Goal: Information Seeking & Learning: Learn about a topic

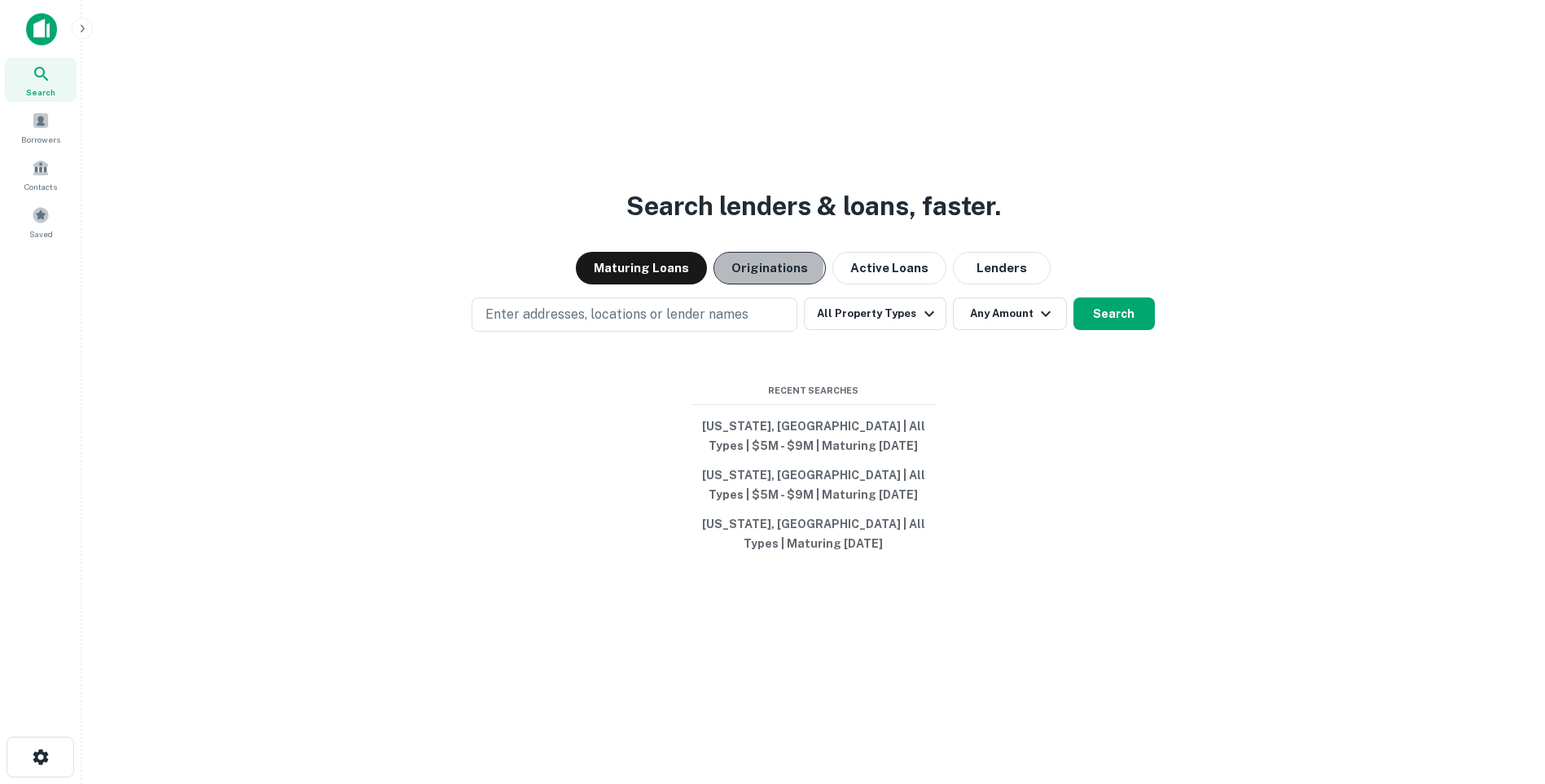
click at [746, 264] on button "Originations" at bounding box center [769, 267] width 113 height 33
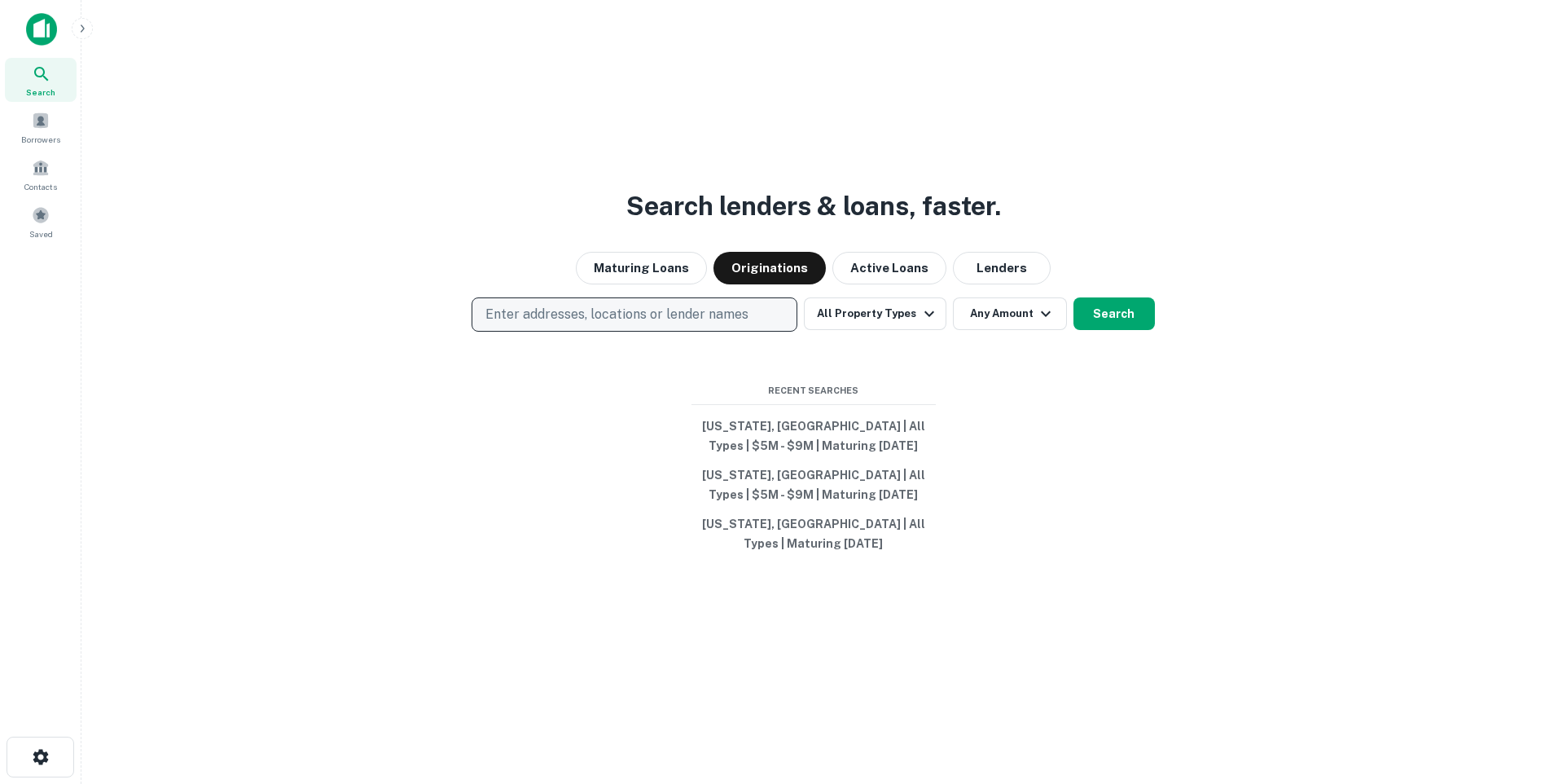
click at [509, 312] on p "Enter addresses, locations or lender names" at bounding box center [617, 314] width 264 height 20
click at [503, 312] on p "Enter addresses, locations or lender names" at bounding box center [617, 314] width 264 height 20
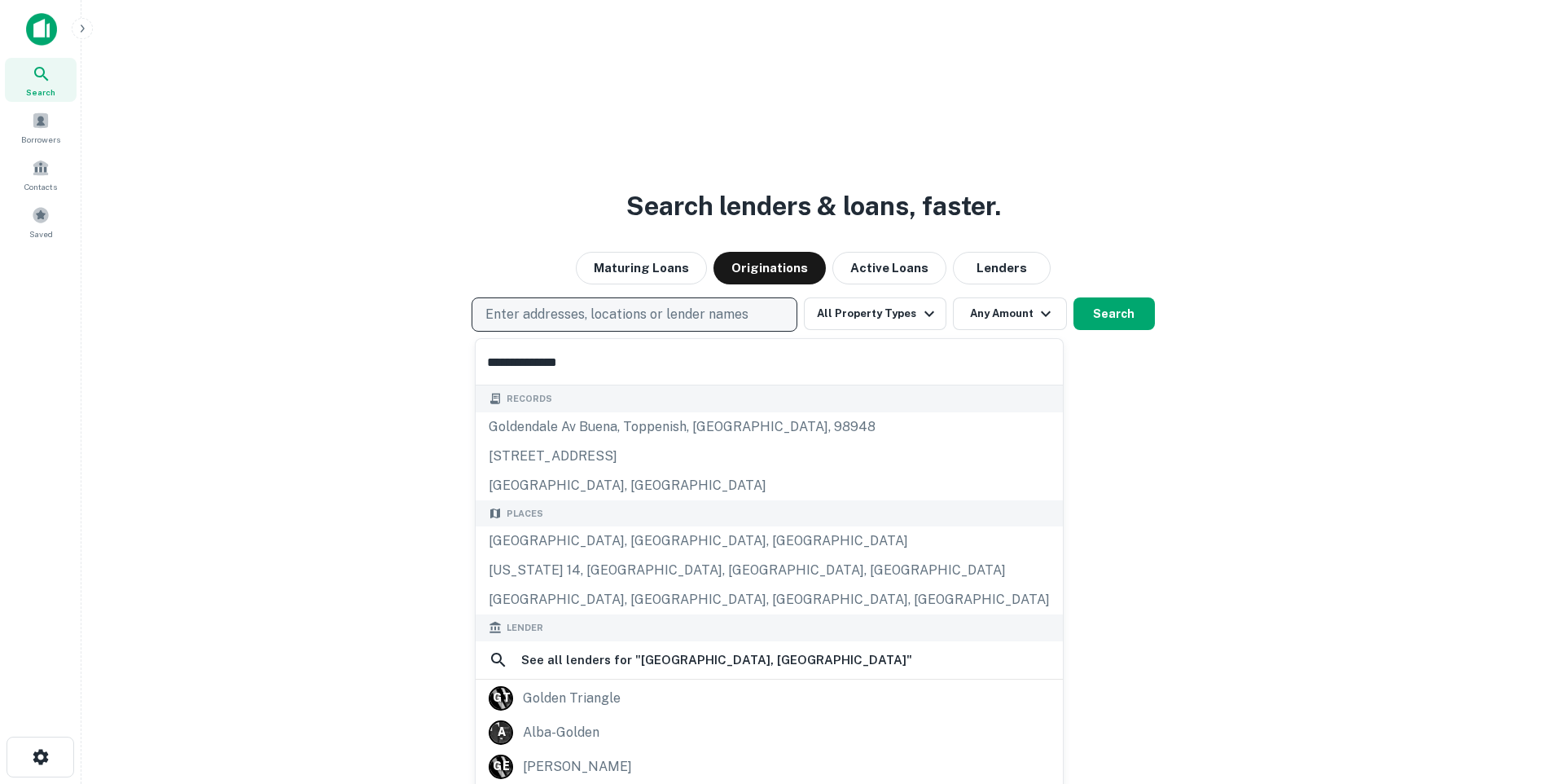
type input "**********"
click at [1112, 316] on button "Search" at bounding box center [1114, 313] width 81 height 33
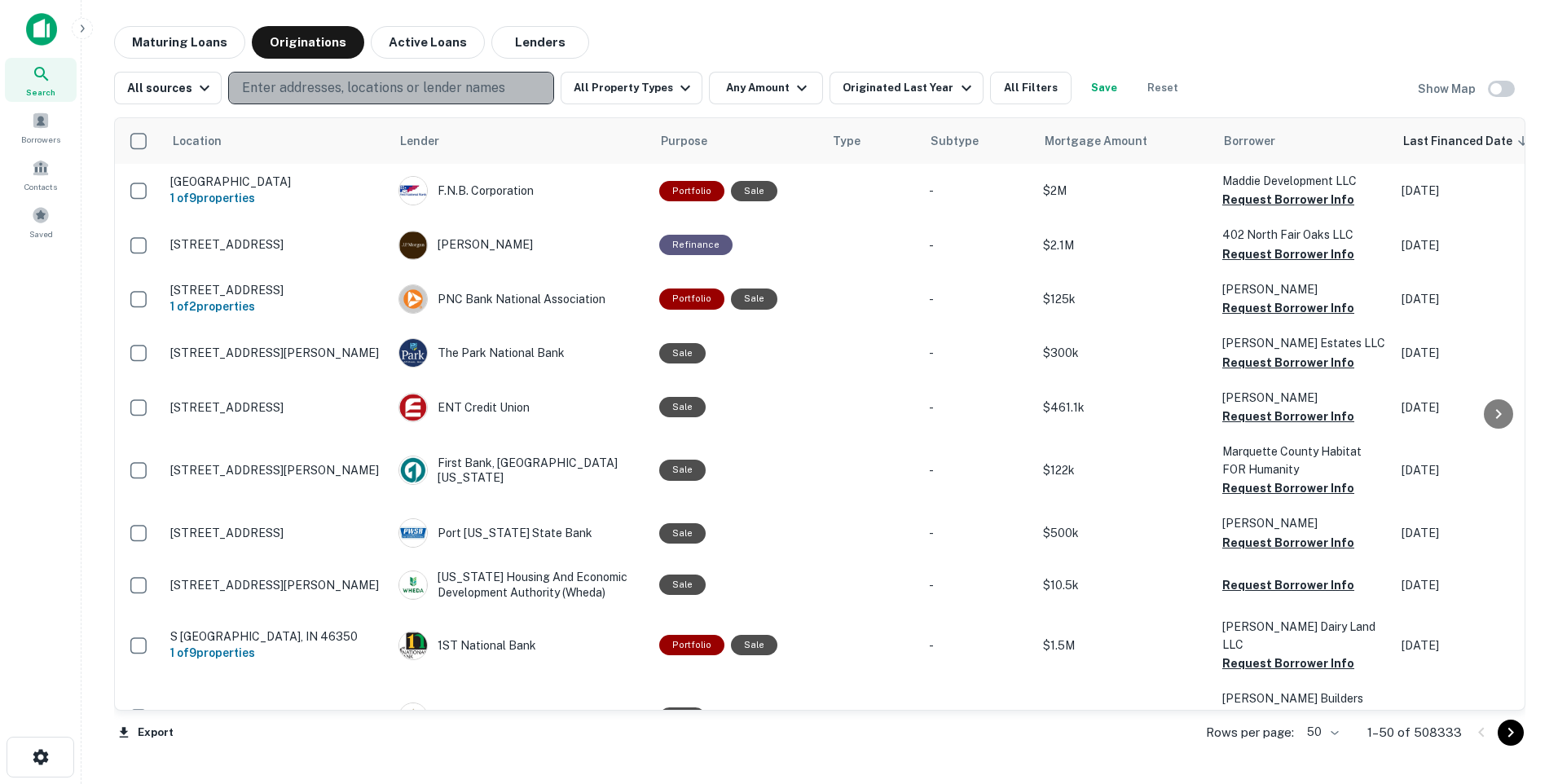
click at [279, 82] on p "Enter addresses, locations or lender names" at bounding box center [373, 88] width 264 height 20
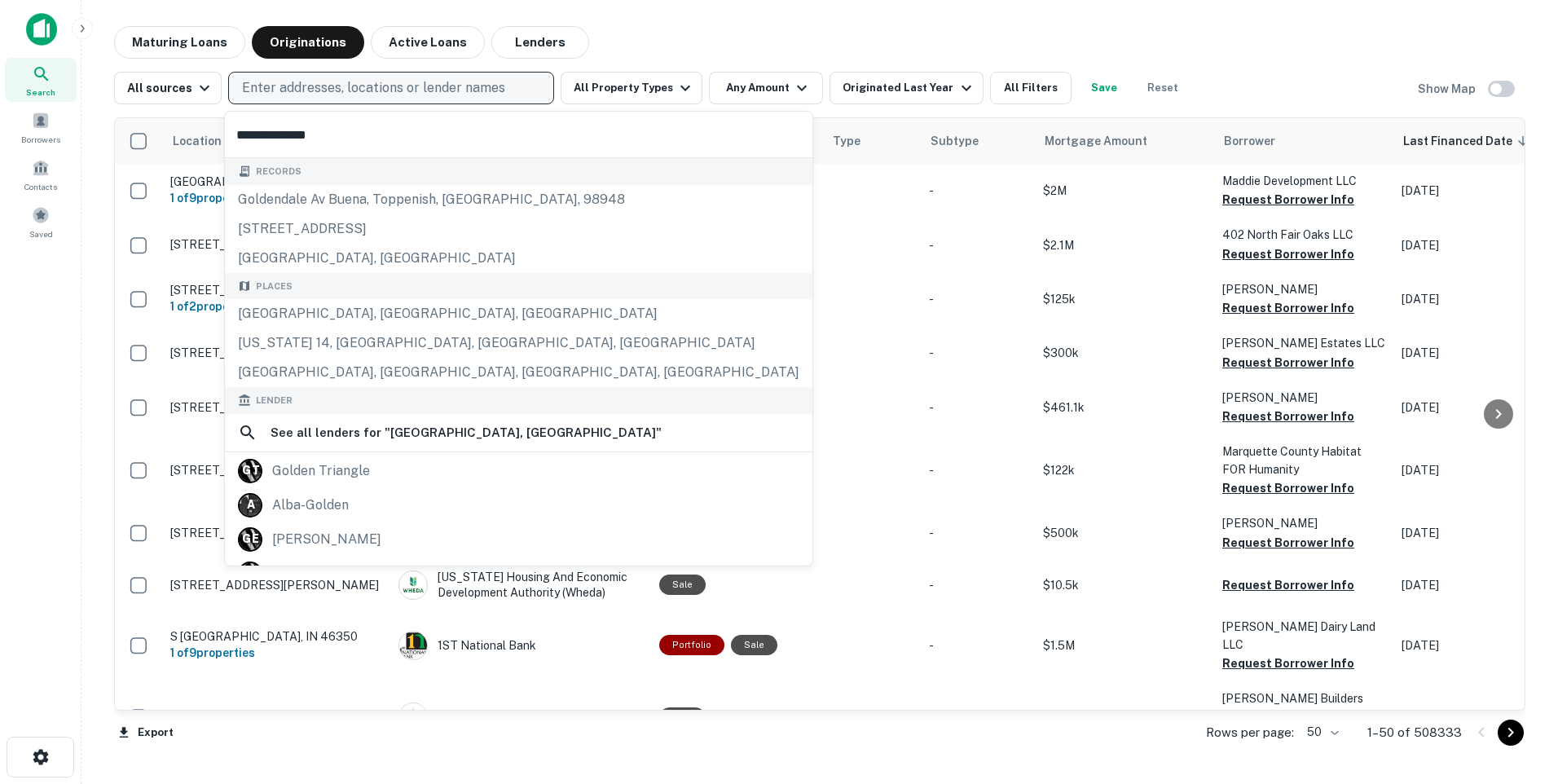
type input "**********"
click at [342, 136] on input "**********" at bounding box center [518, 134] width 588 height 46
click at [363, 128] on input "**********" at bounding box center [518, 134] width 588 height 46
click at [248, 86] on p "Enter addresses, locations or lender names" at bounding box center [373, 88] width 264 height 20
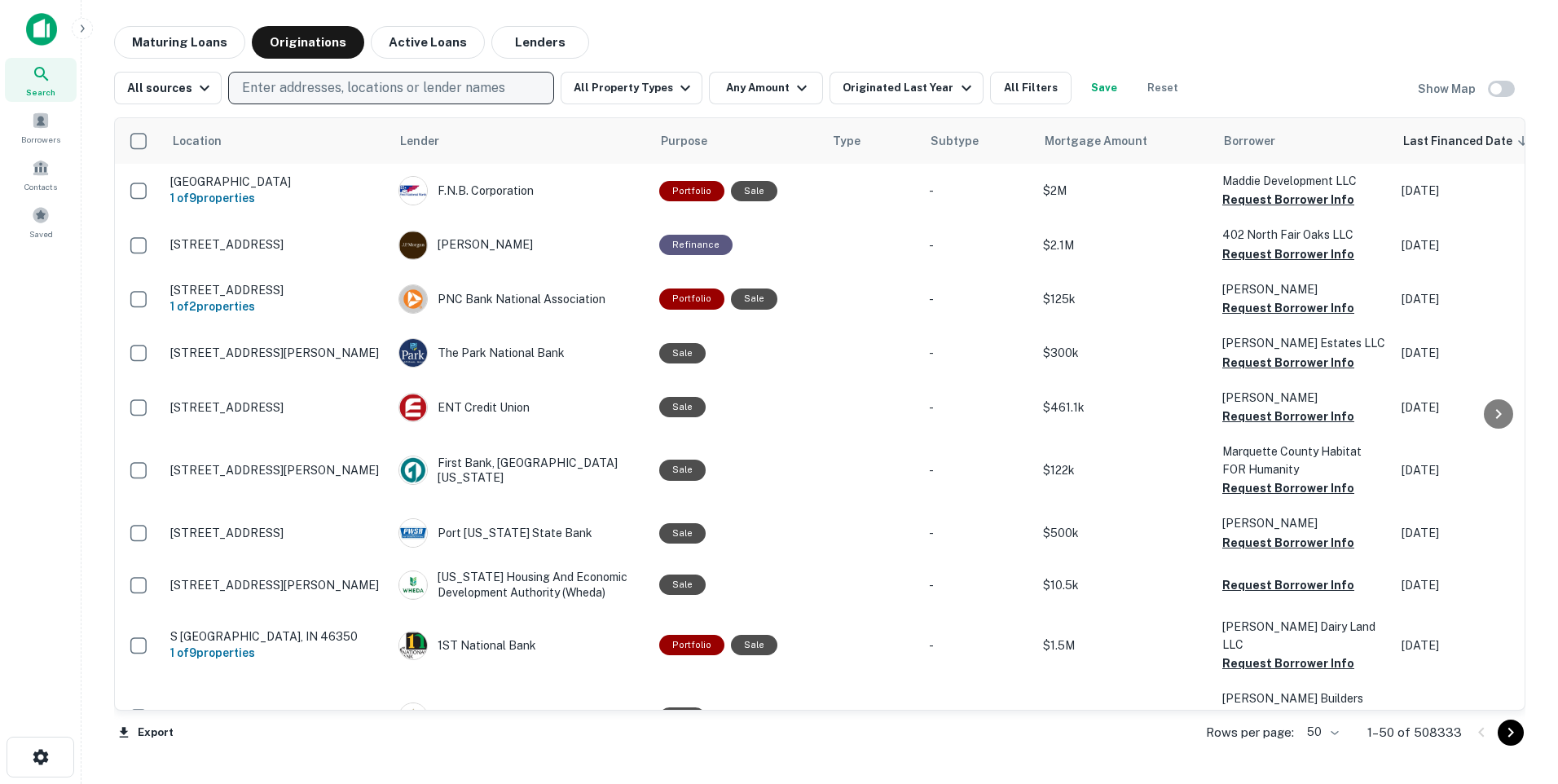
click at [248, 83] on p "Enter addresses, locations or lender names" at bounding box center [373, 88] width 264 height 20
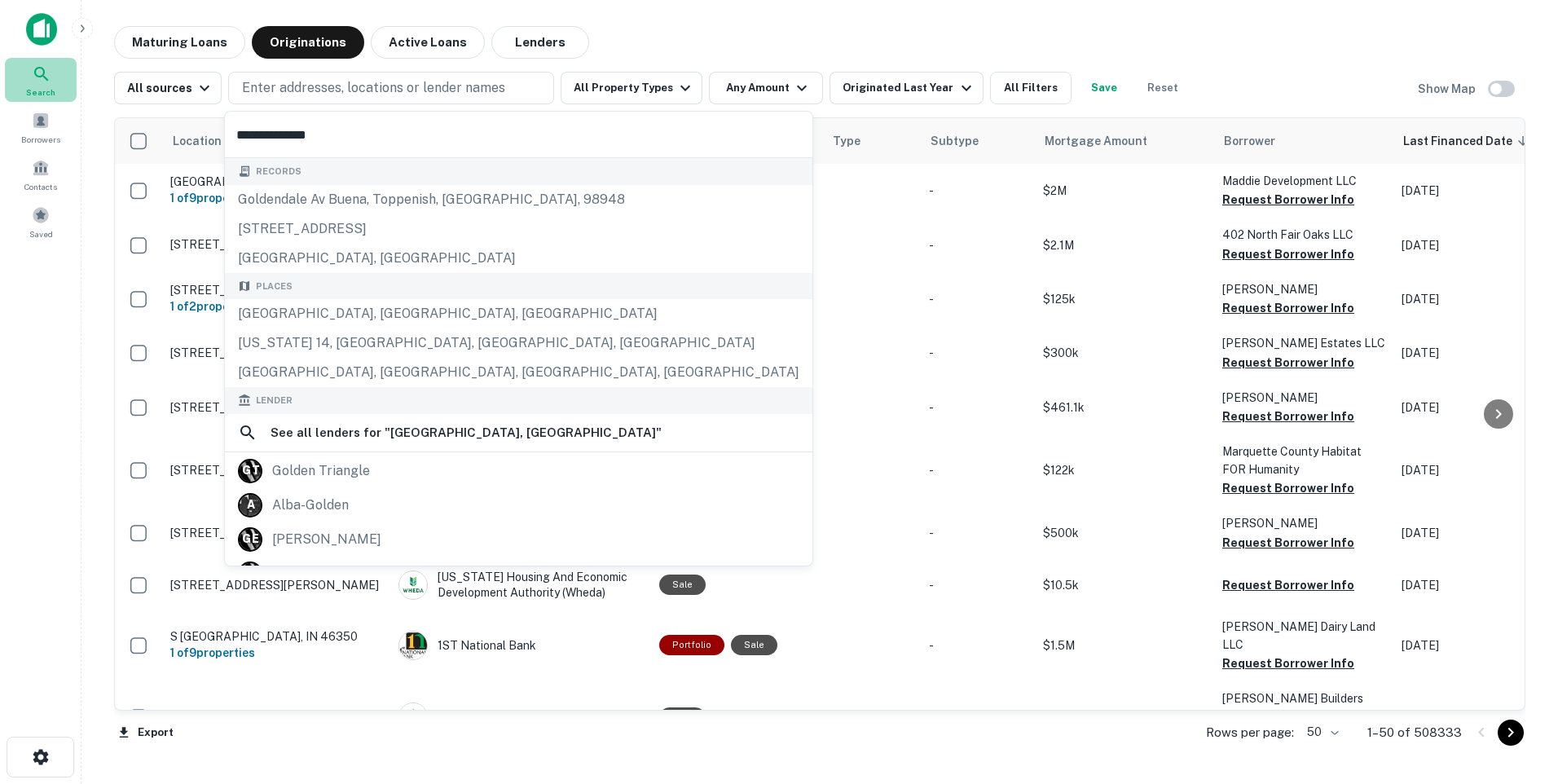
click at [46, 76] on icon at bounding box center [41, 74] width 20 height 20
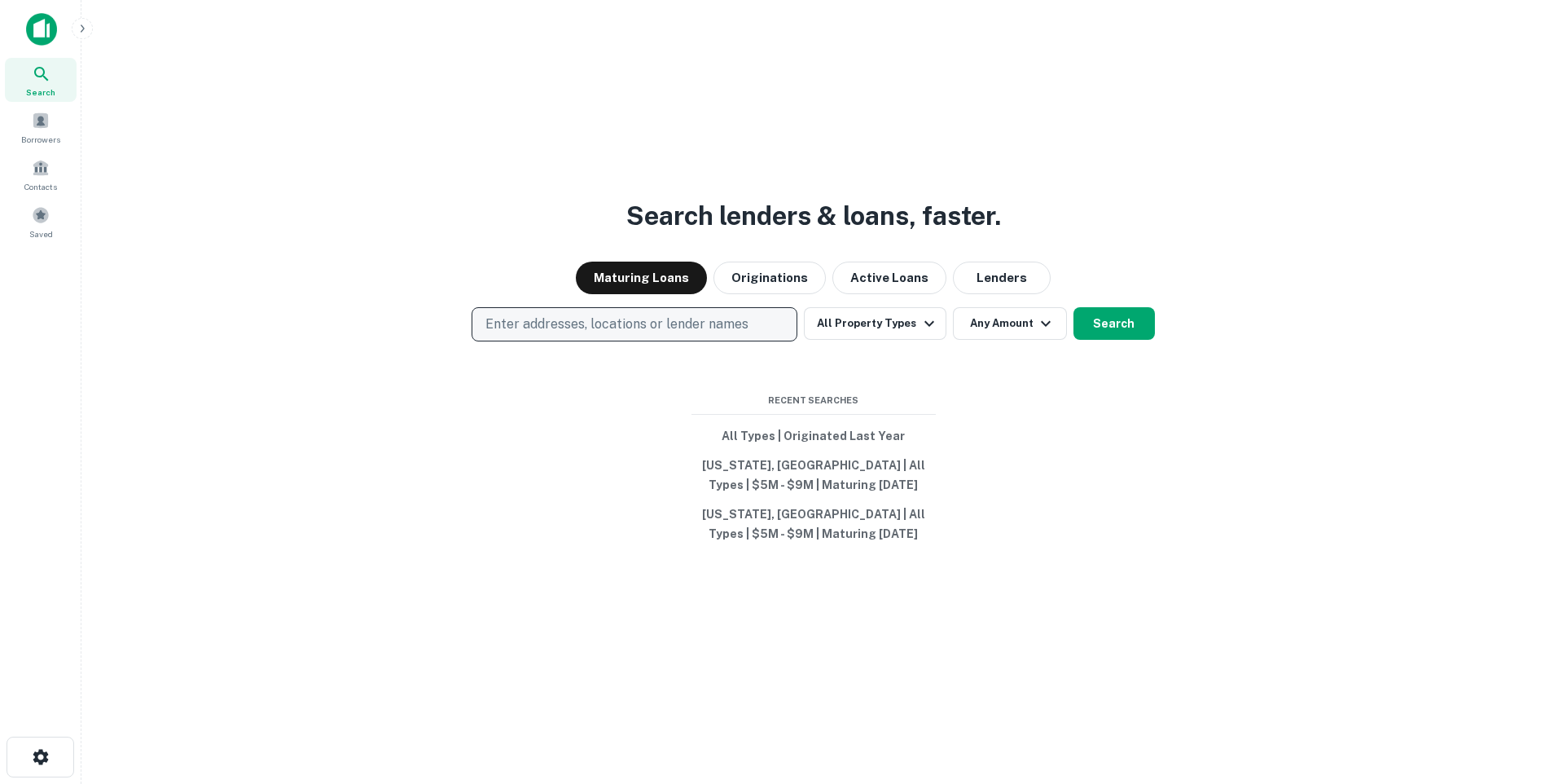
click at [589, 322] on p "Enter addresses, locations or lender names" at bounding box center [617, 324] width 264 height 20
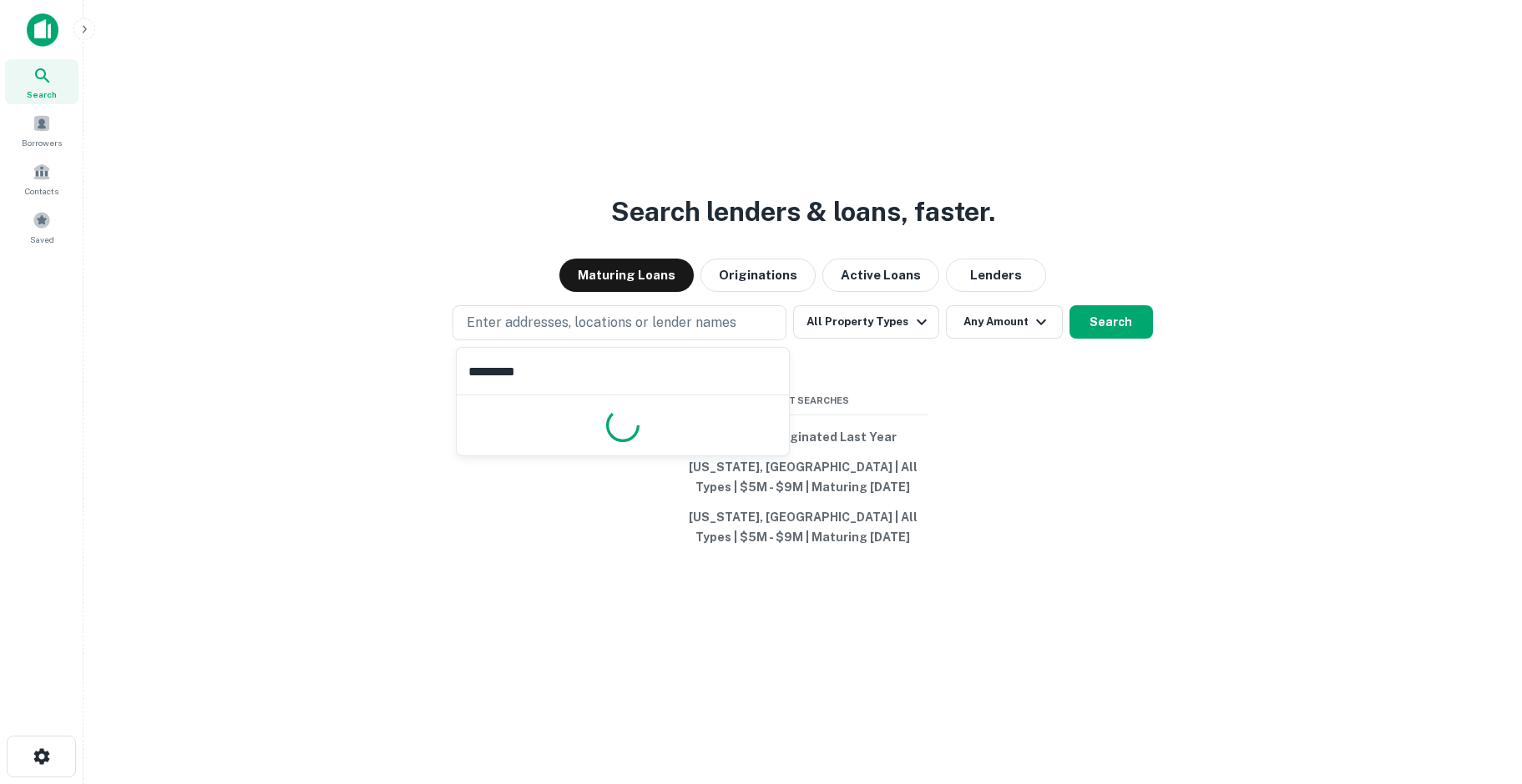
type input "**********"
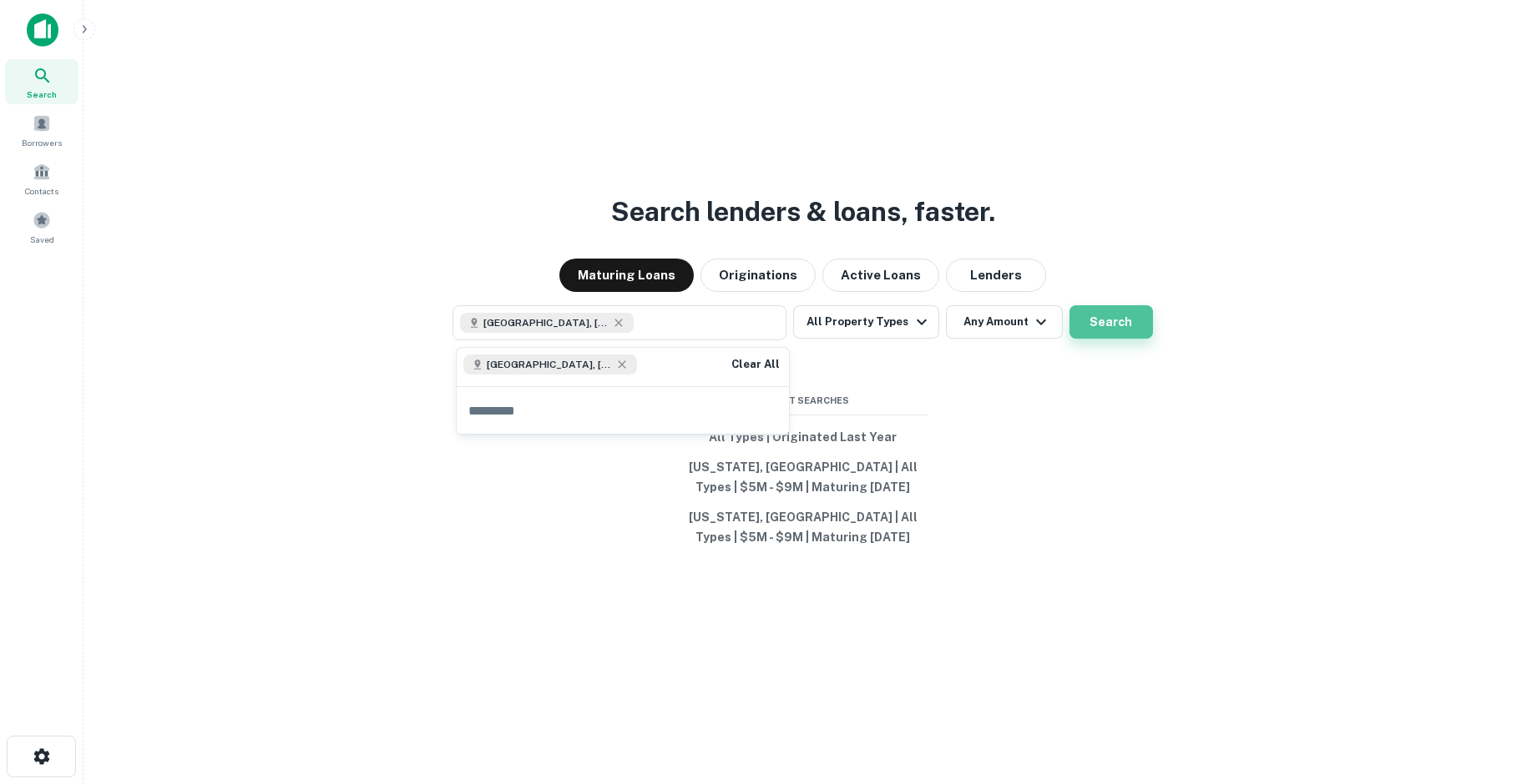
click at [1116, 322] on button "Search" at bounding box center [1111, 321] width 83 height 33
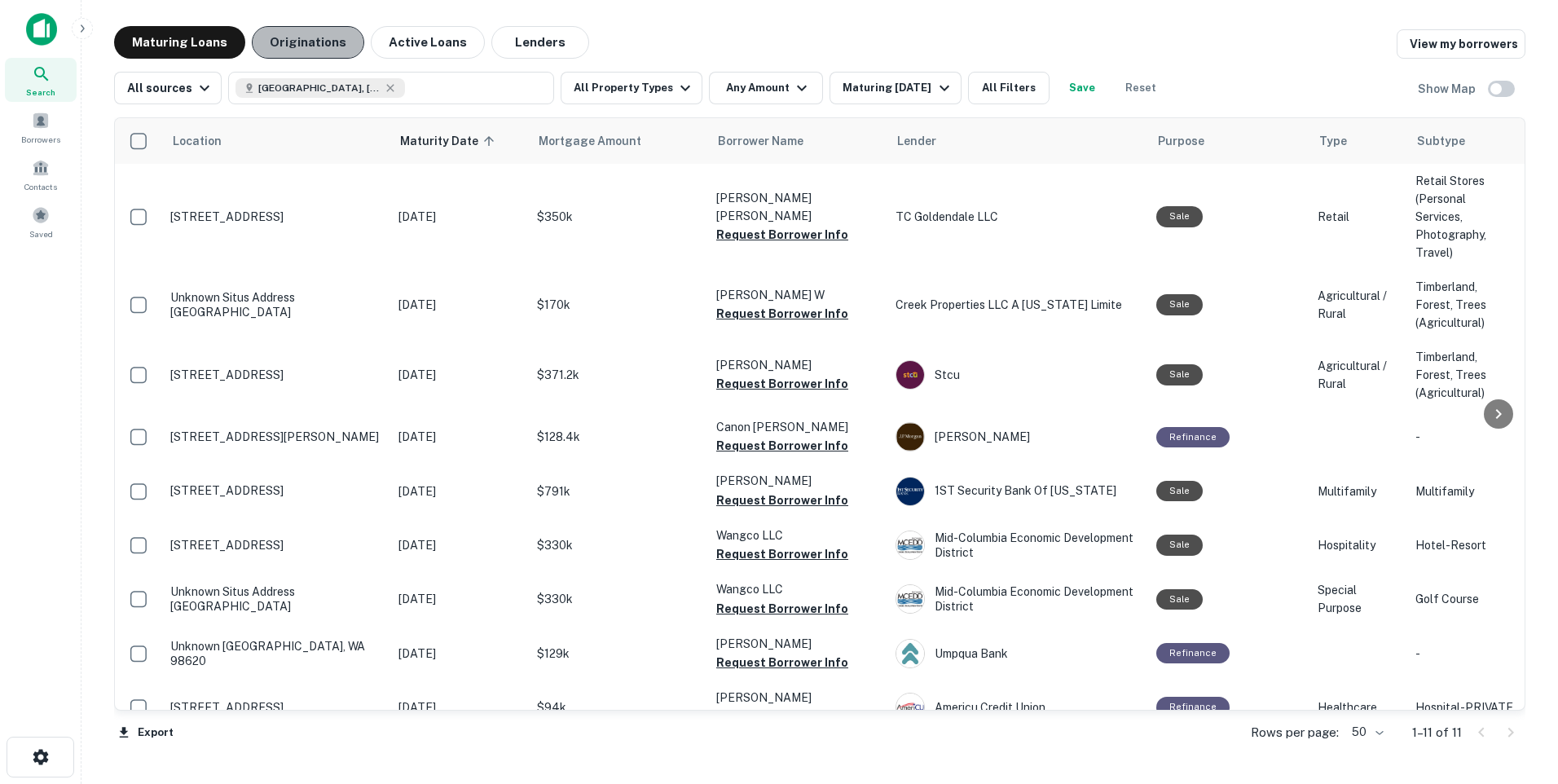
click at [315, 45] on button "Originations" at bounding box center [307, 42] width 113 height 33
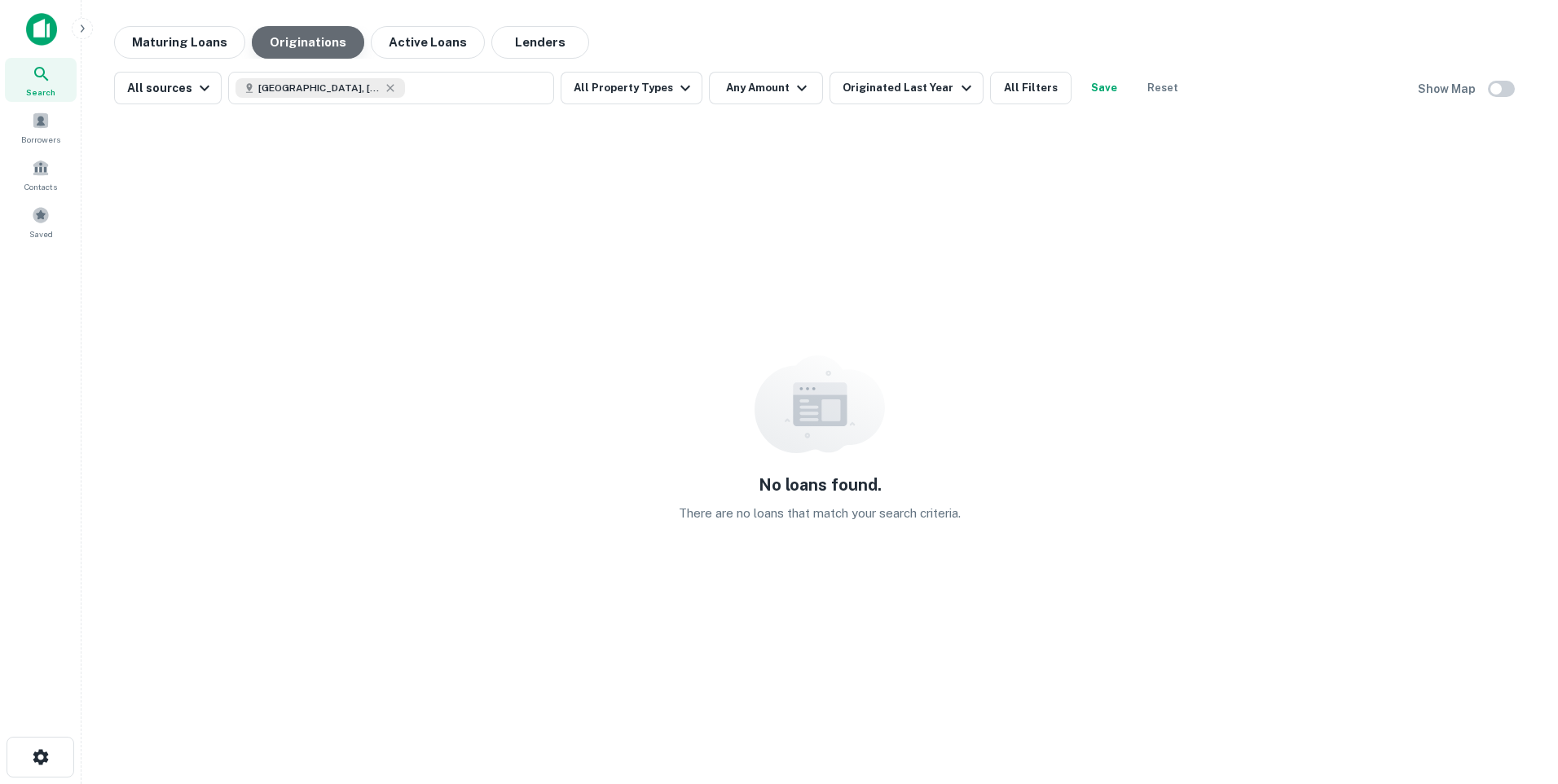
click at [309, 40] on button "Originations" at bounding box center [307, 42] width 113 height 33
click at [305, 38] on button "Originations" at bounding box center [307, 42] width 113 height 33
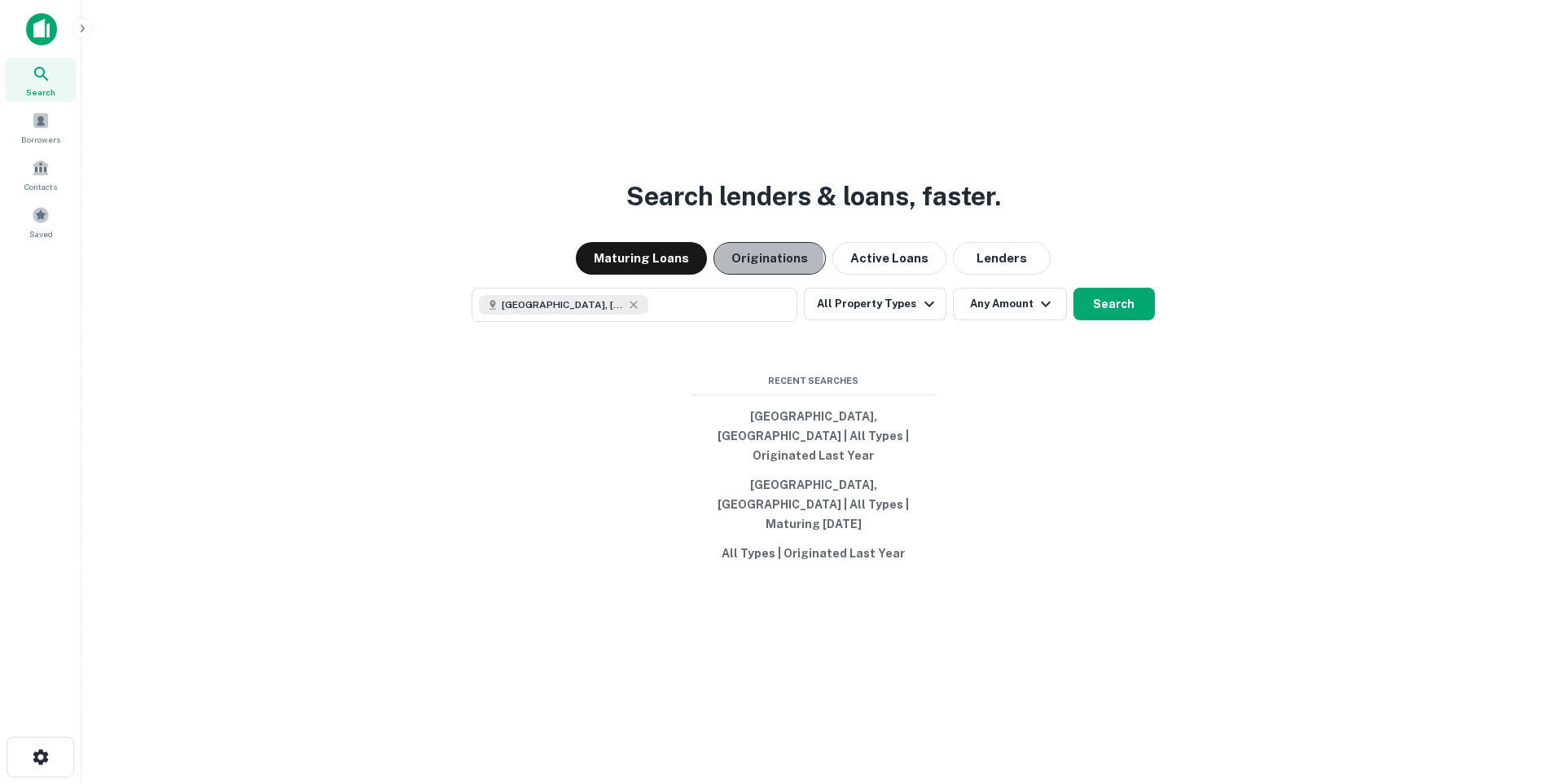
click at [758, 275] on button "Originations" at bounding box center [769, 258] width 113 height 33
click at [1109, 320] on button "Search" at bounding box center [1114, 304] width 81 height 33
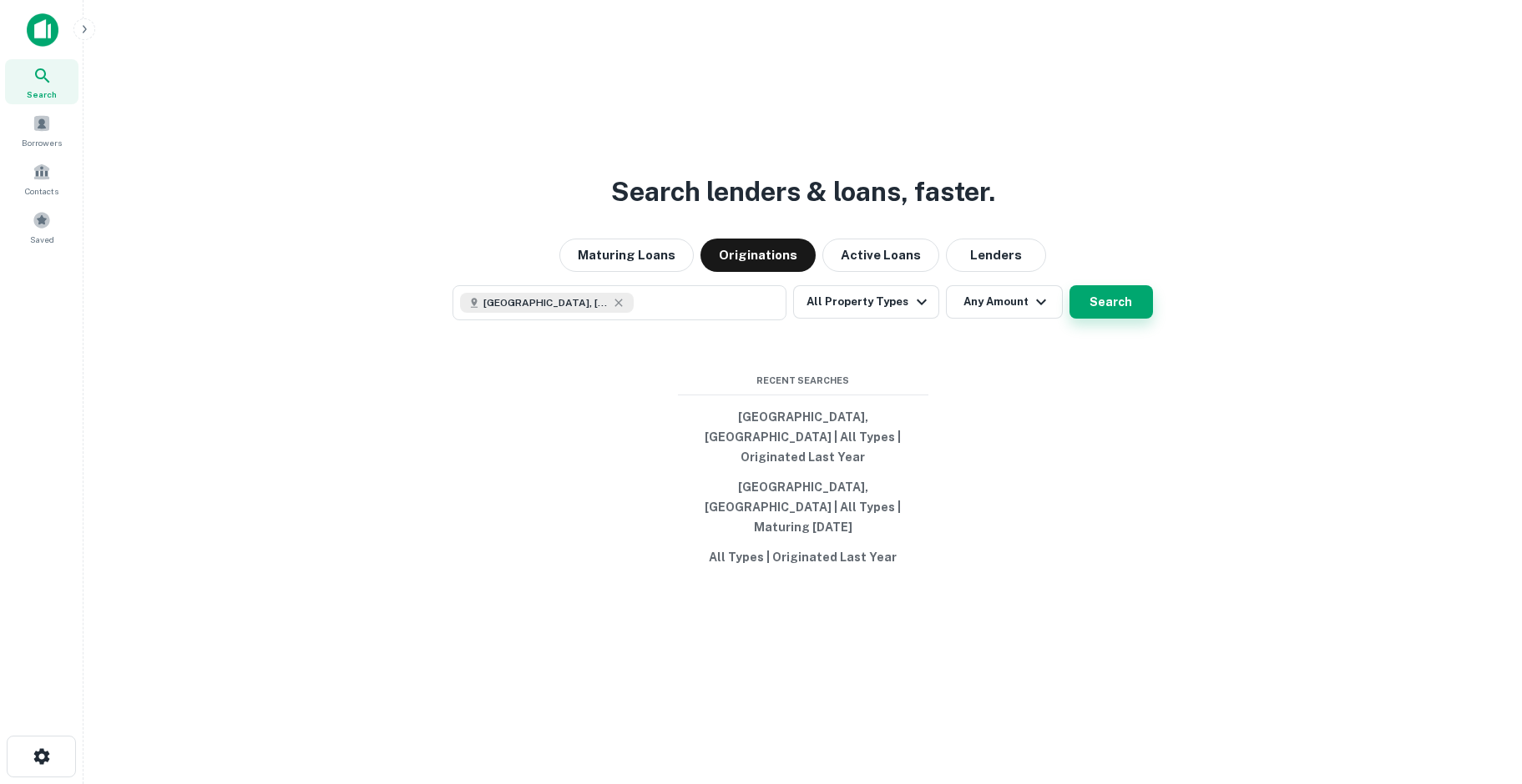
click at [1112, 319] on button "Search" at bounding box center [1111, 301] width 83 height 33
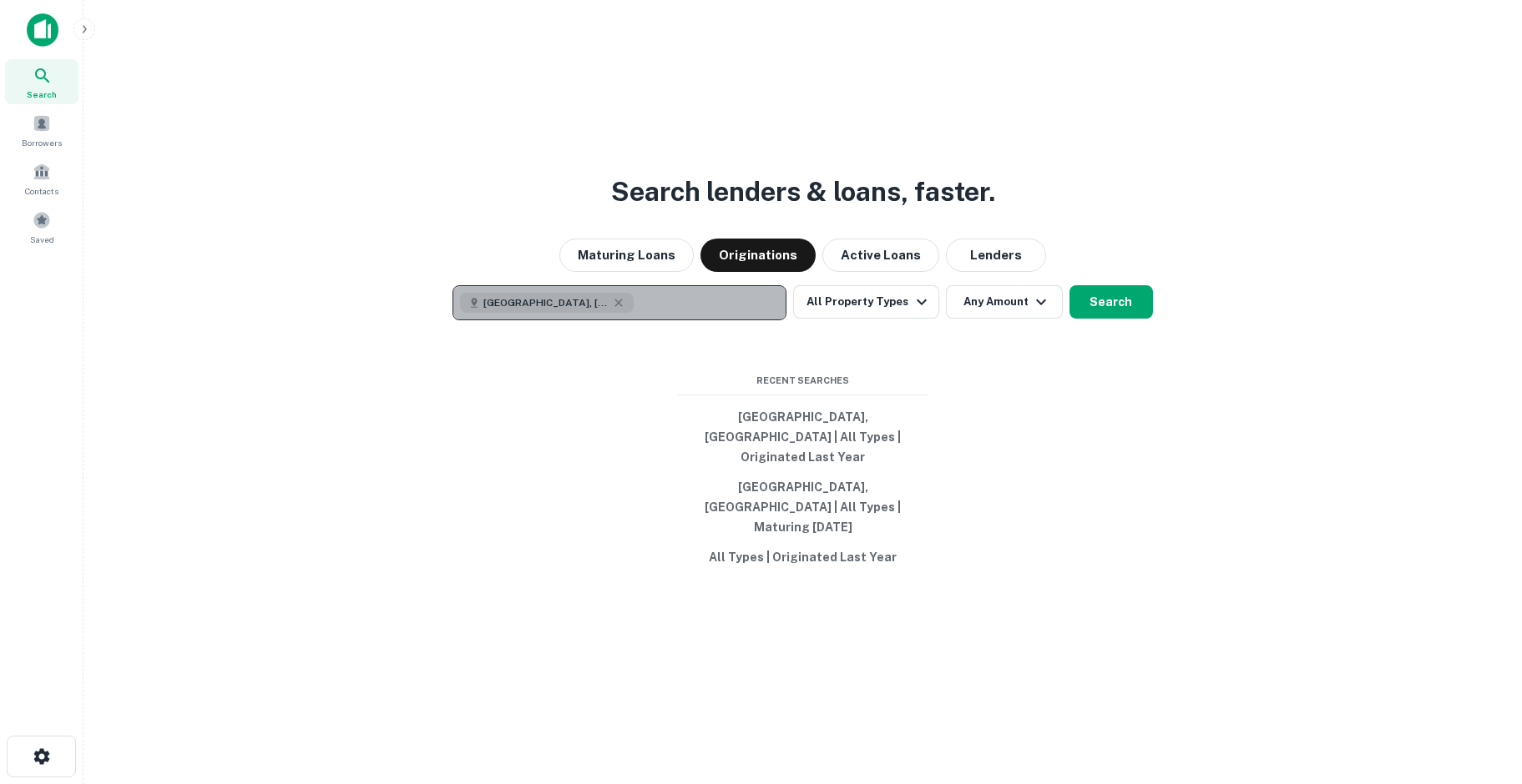
click at [663, 315] on button "[GEOGRAPHIC_DATA], [GEOGRAPHIC_DATA]" at bounding box center [619, 302] width 334 height 35
click at [665, 312] on button "[GEOGRAPHIC_DATA], [GEOGRAPHIC_DATA]" at bounding box center [619, 302] width 334 height 35
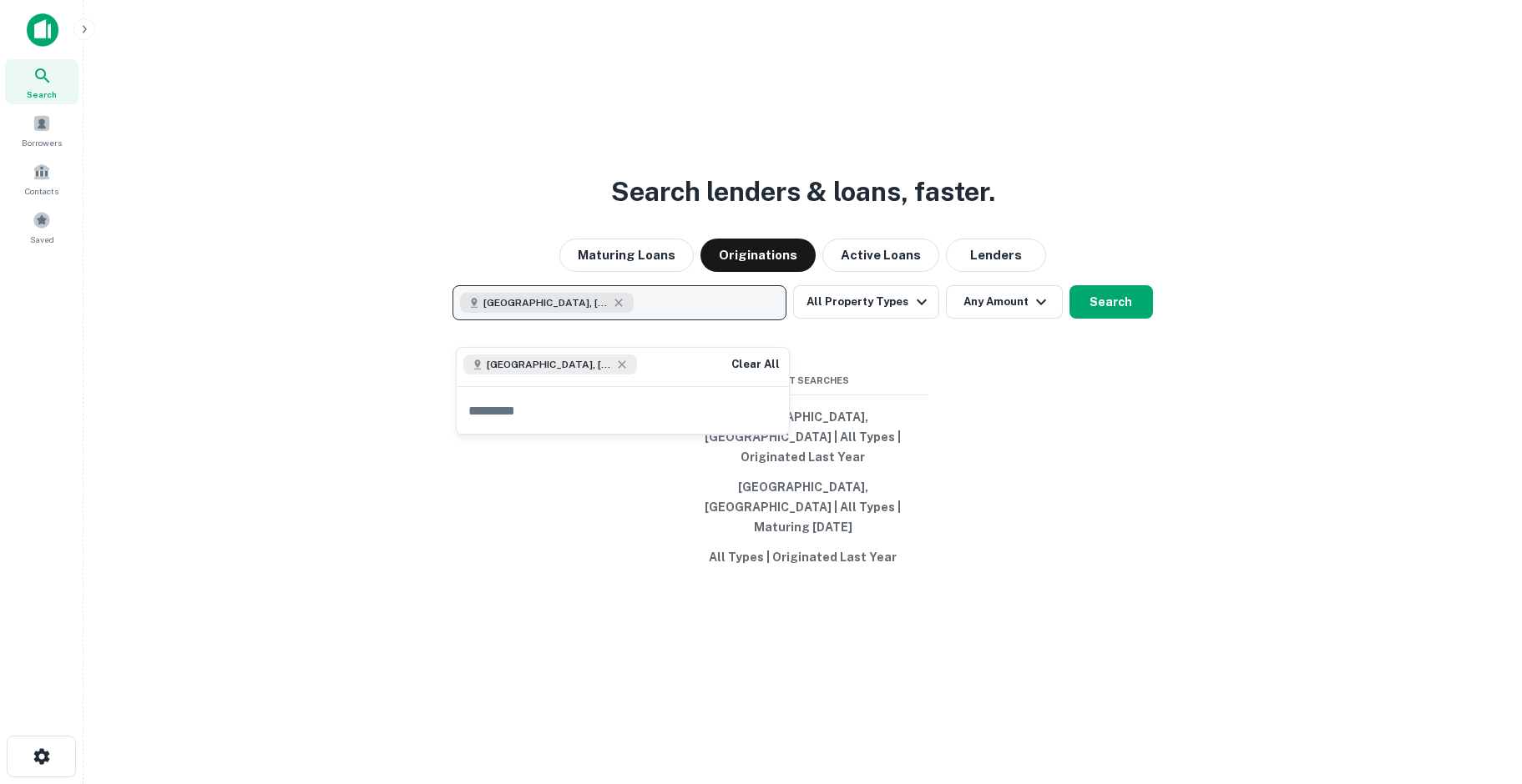
click at [665, 311] on button "[GEOGRAPHIC_DATA], [GEOGRAPHIC_DATA]" at bounding box center [619, 302] width 334 height 35
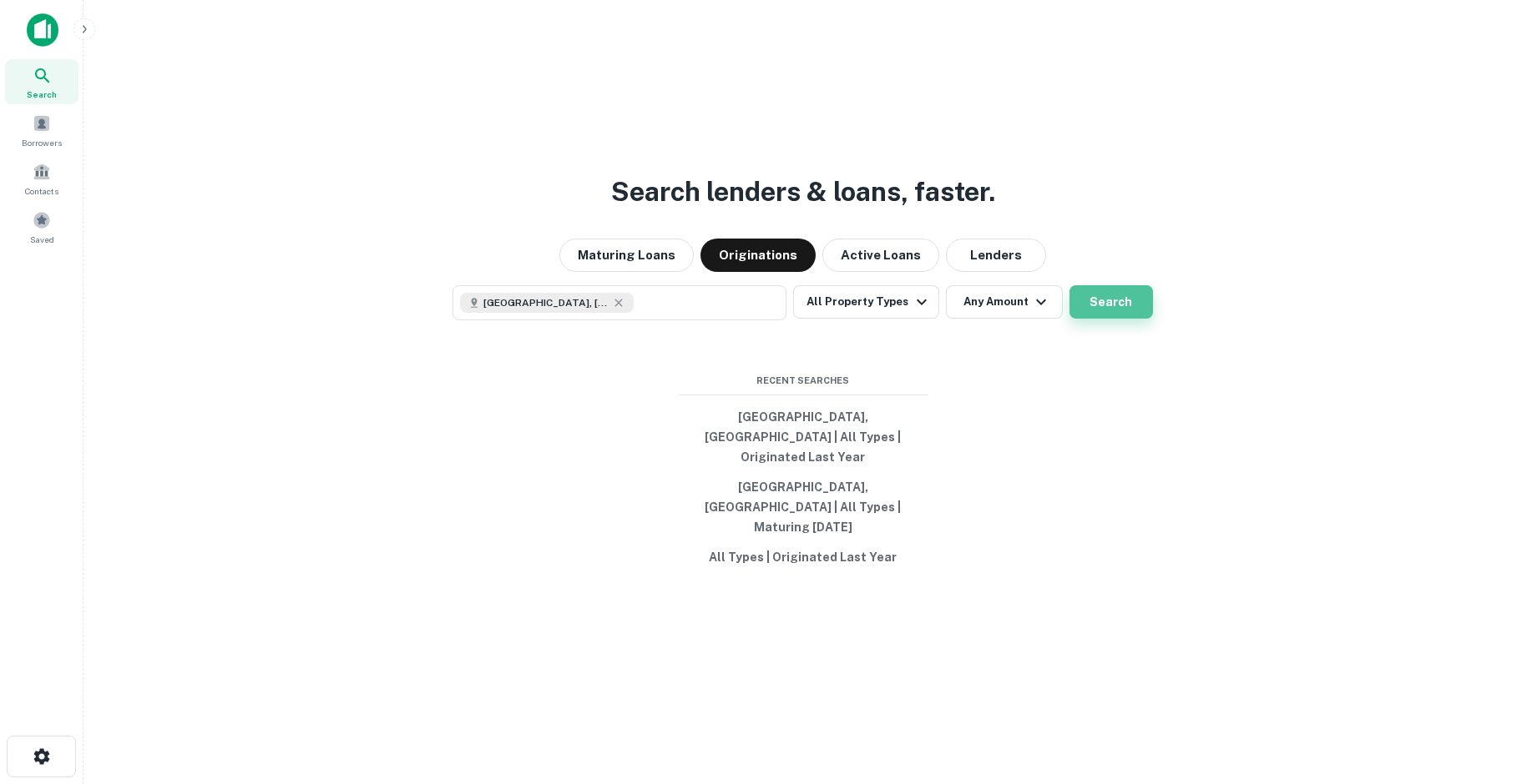
click at [1116, 319] on button "Search" at bounding box center [1111, 301] width 83 height 33
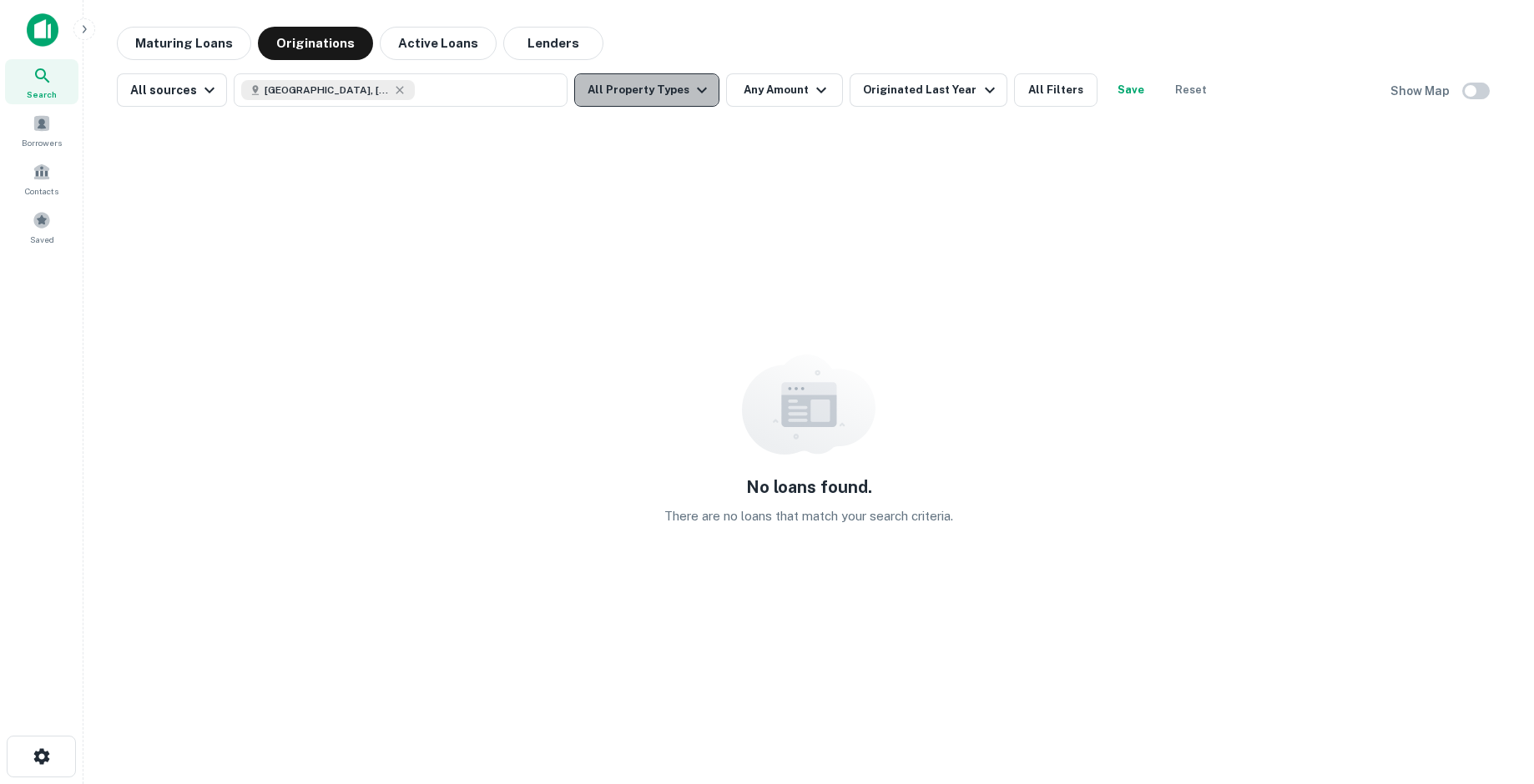
click at [694, 92] on icon "button" at bounding box center [701, 90] width 20 height 20
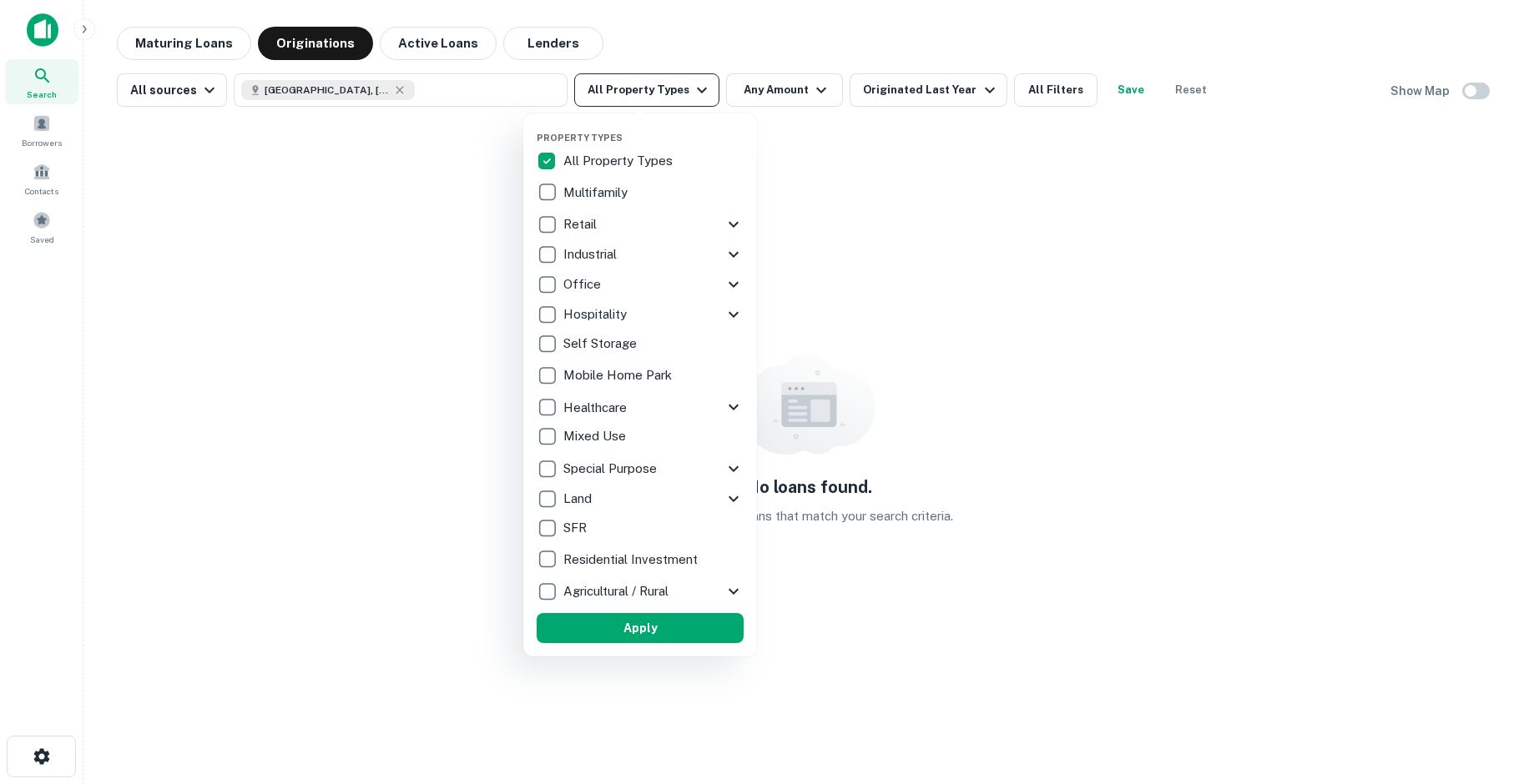
click at [694, 92] on div at bounding box center [767, 392] width 1534 height 784
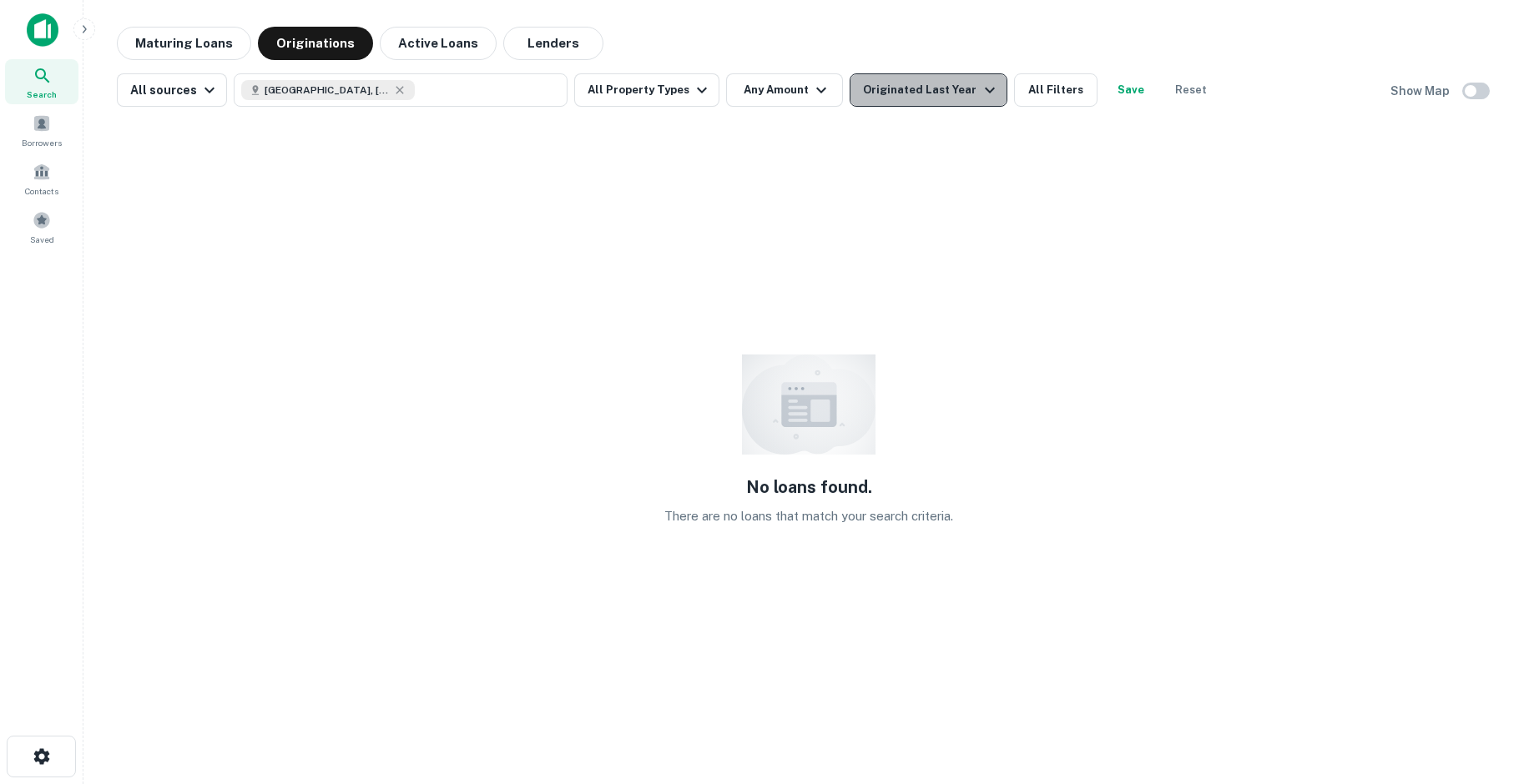
click at [980, 87] on icon "button" at bounding box center [989, 90] width 20 height 20
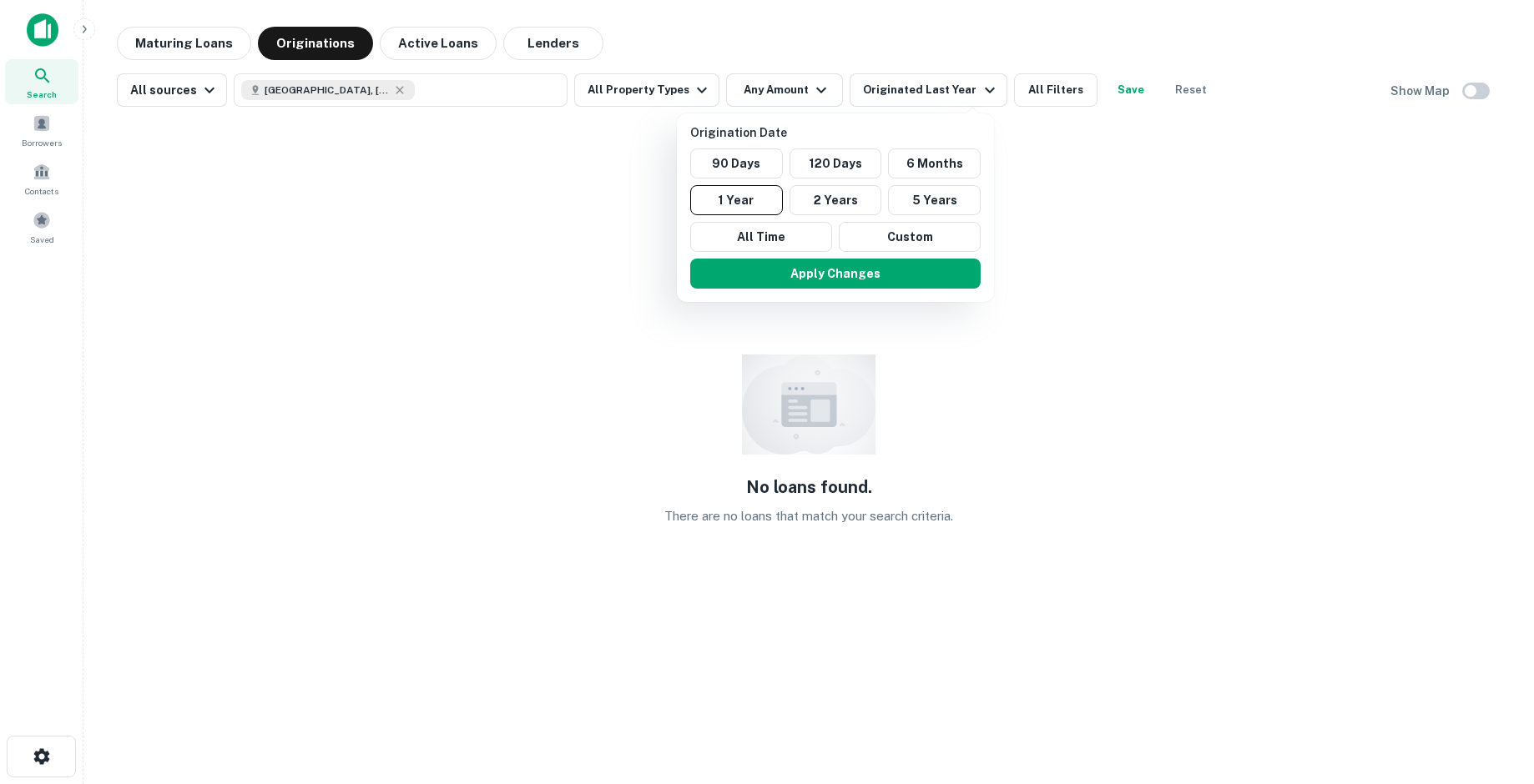
drag, startPoint x: 1043, startPoint y: 227, endPoint x: 1040, endPoint y: 217, distance: 10.4
click at [1043, 223] on div at bounding box center [767, 392] width 1534 height 784
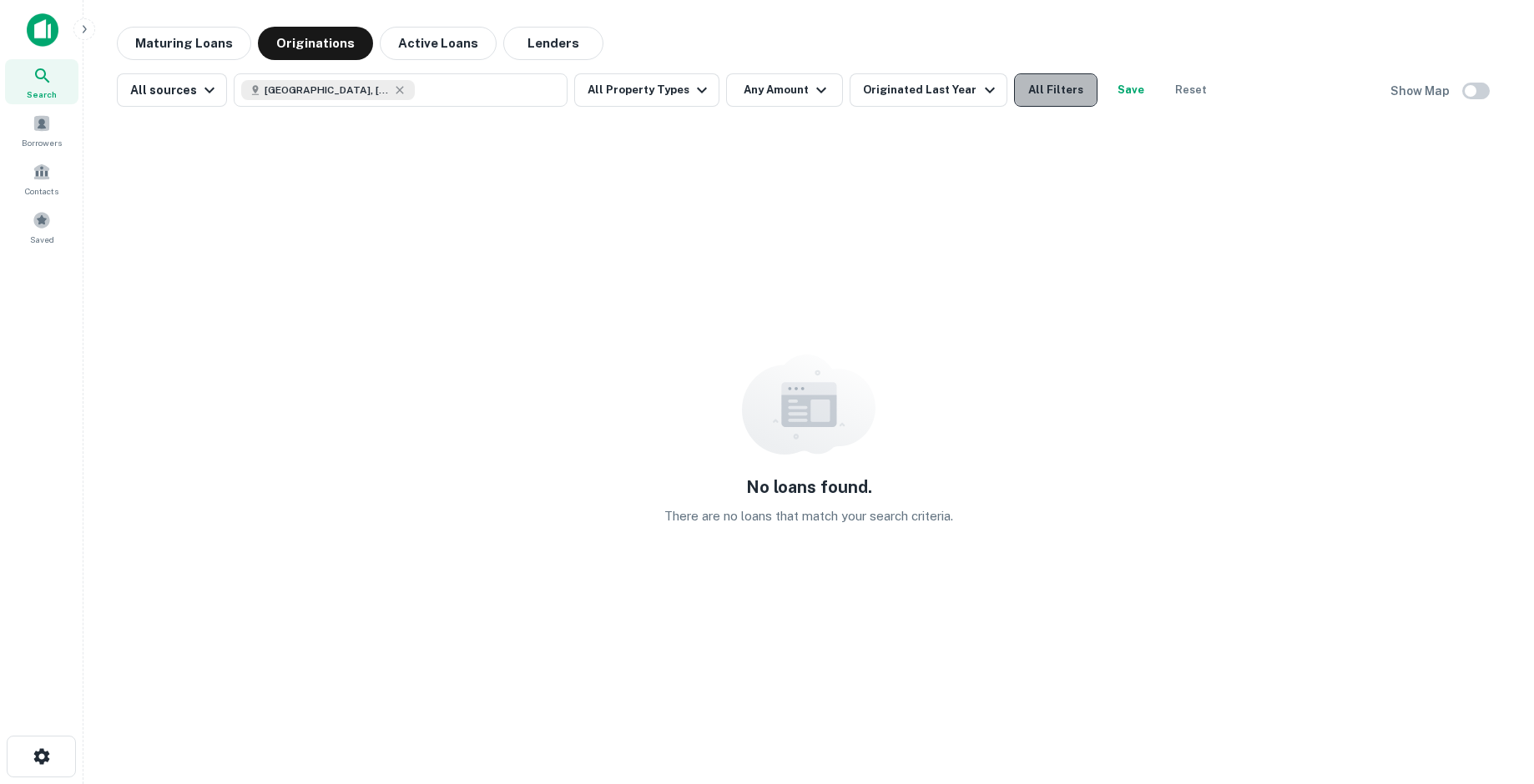
click at [1031, 83] on button "All Filters" at bounding box center [1055, 90] width 83 height 33
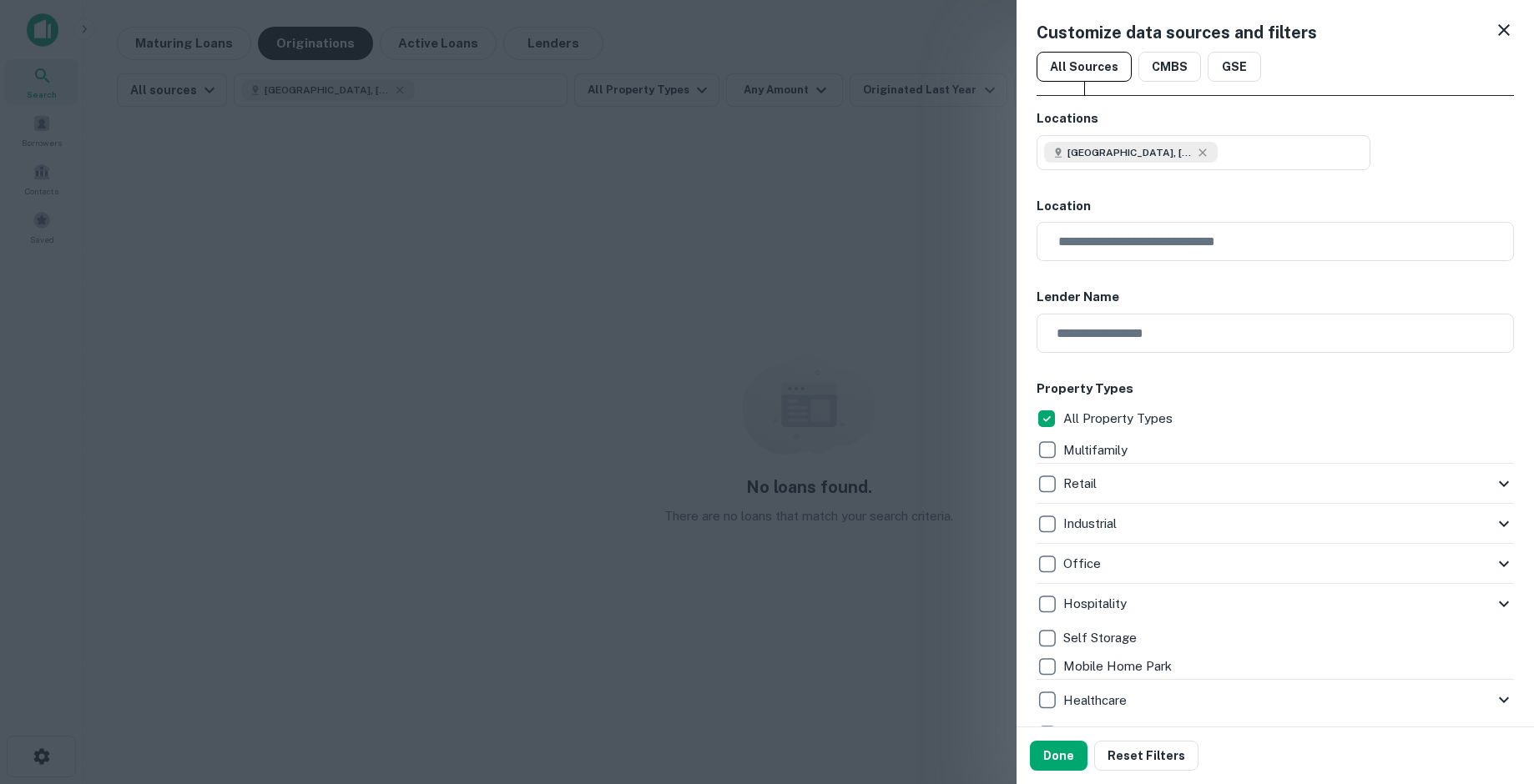
click at [1494, 25] on icon at bounding box center [1503, 30] width 20 height 20
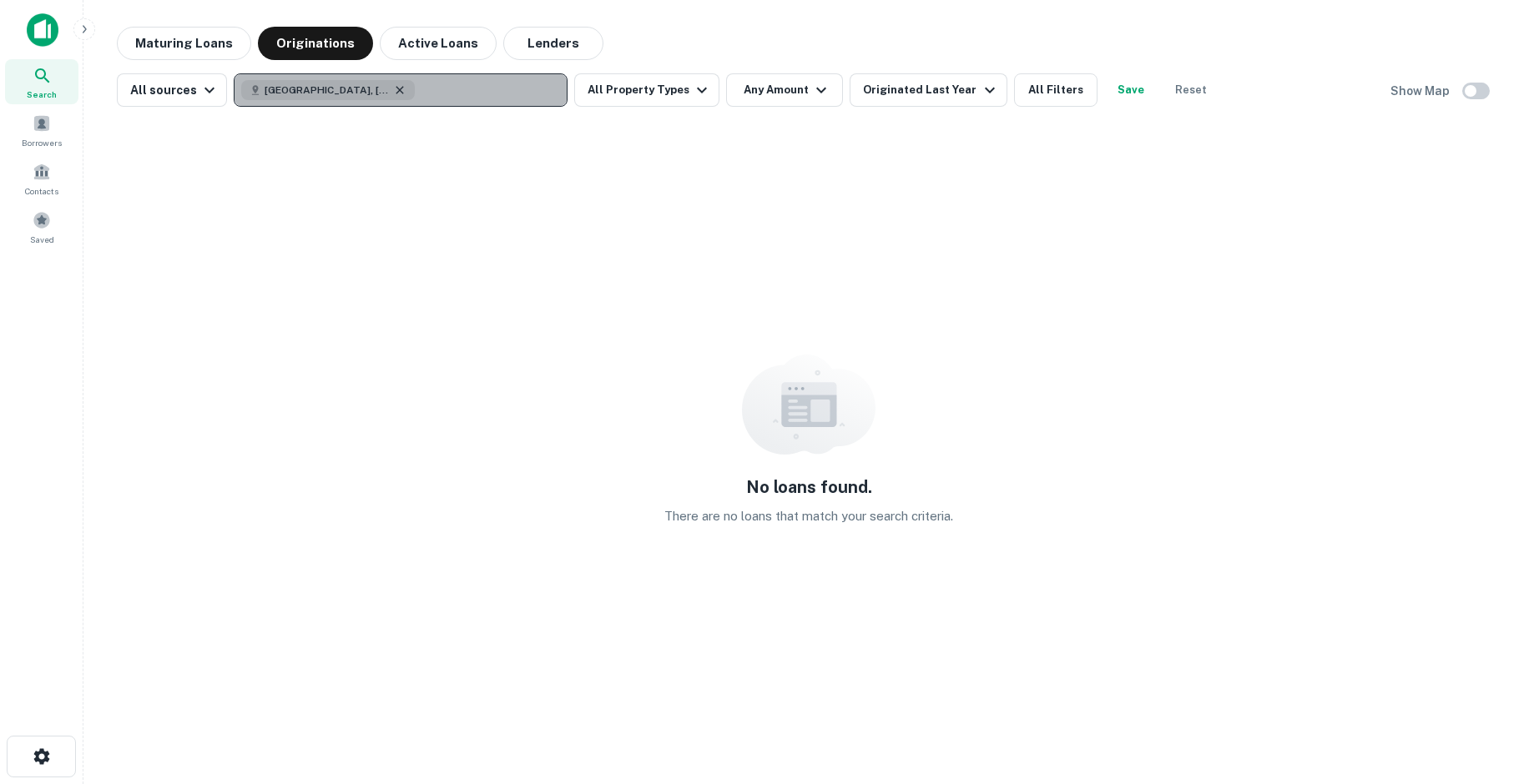
click at [393, 92] on icon "button" at bounding box center [400, 90] width 13 height 13
click at [260, 90] on p "Enter addresses, locations or lender names" at bounding box center [383, 90] width 270 height 20
click at [276, 90] on p "Enter addresses, locations or lender names" at bounding box center [383, 90] width 270 height 20
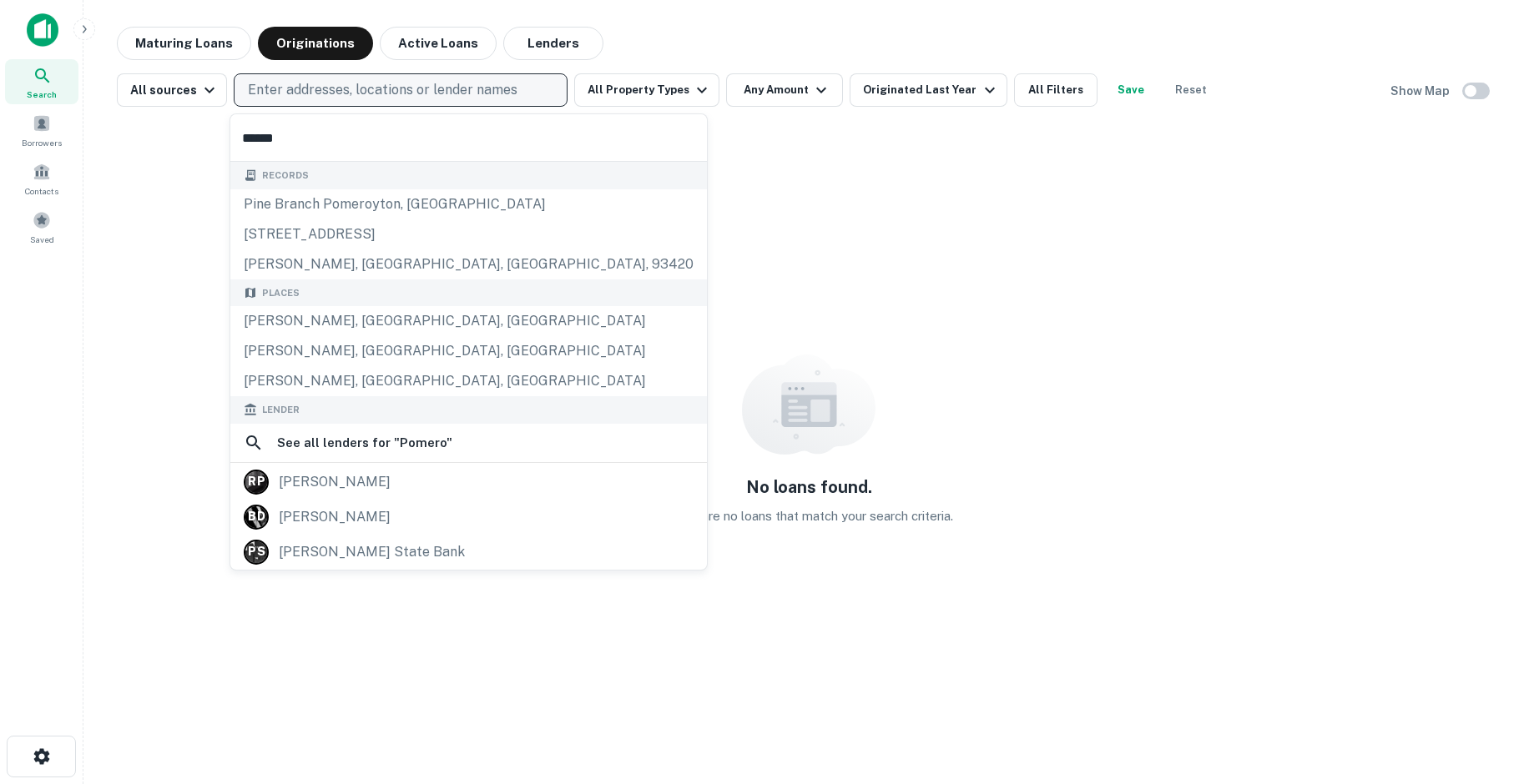
type input "*******"
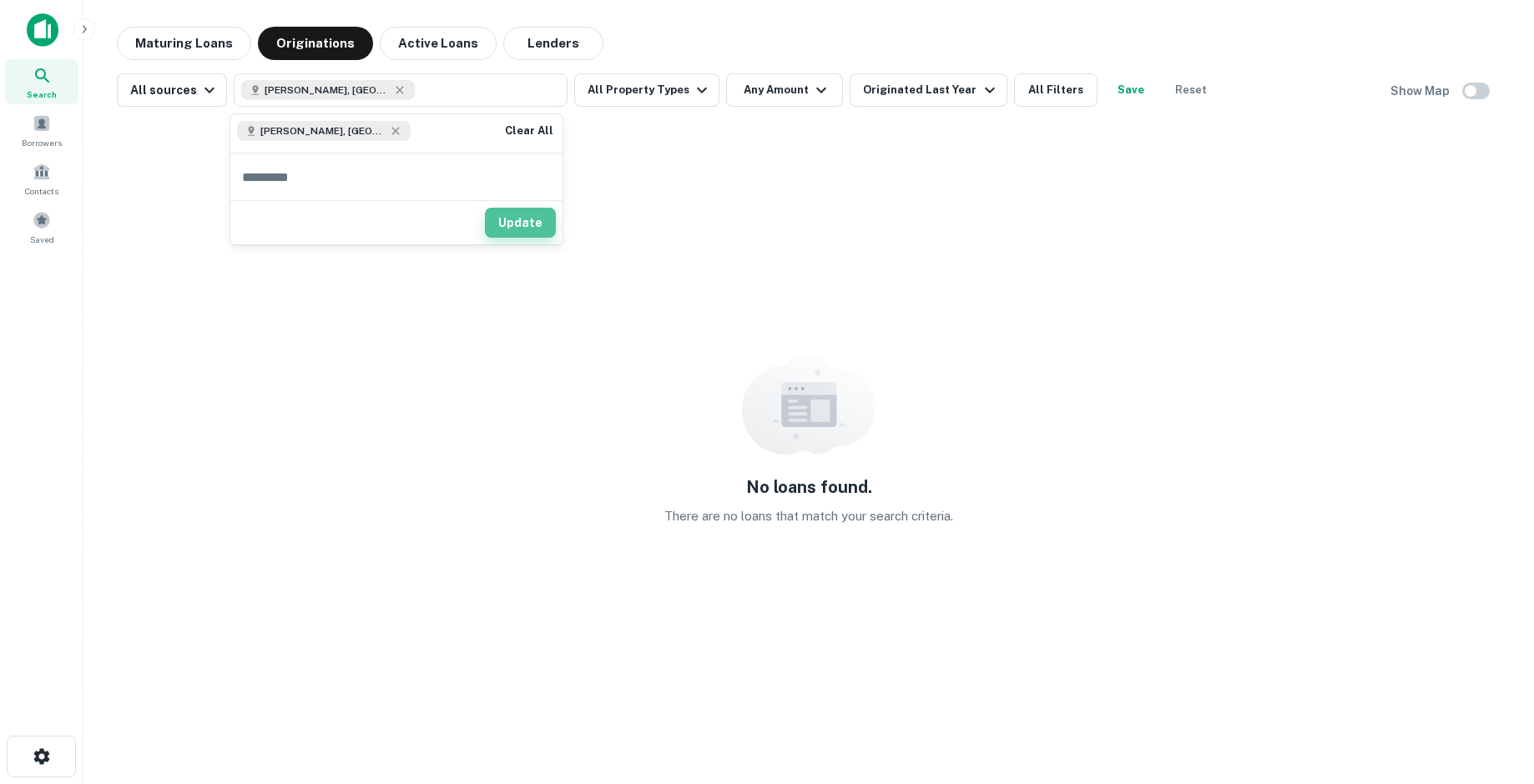
click at [516, 220] on button "Update" at bounding box center [520, 222] width 71 height 30
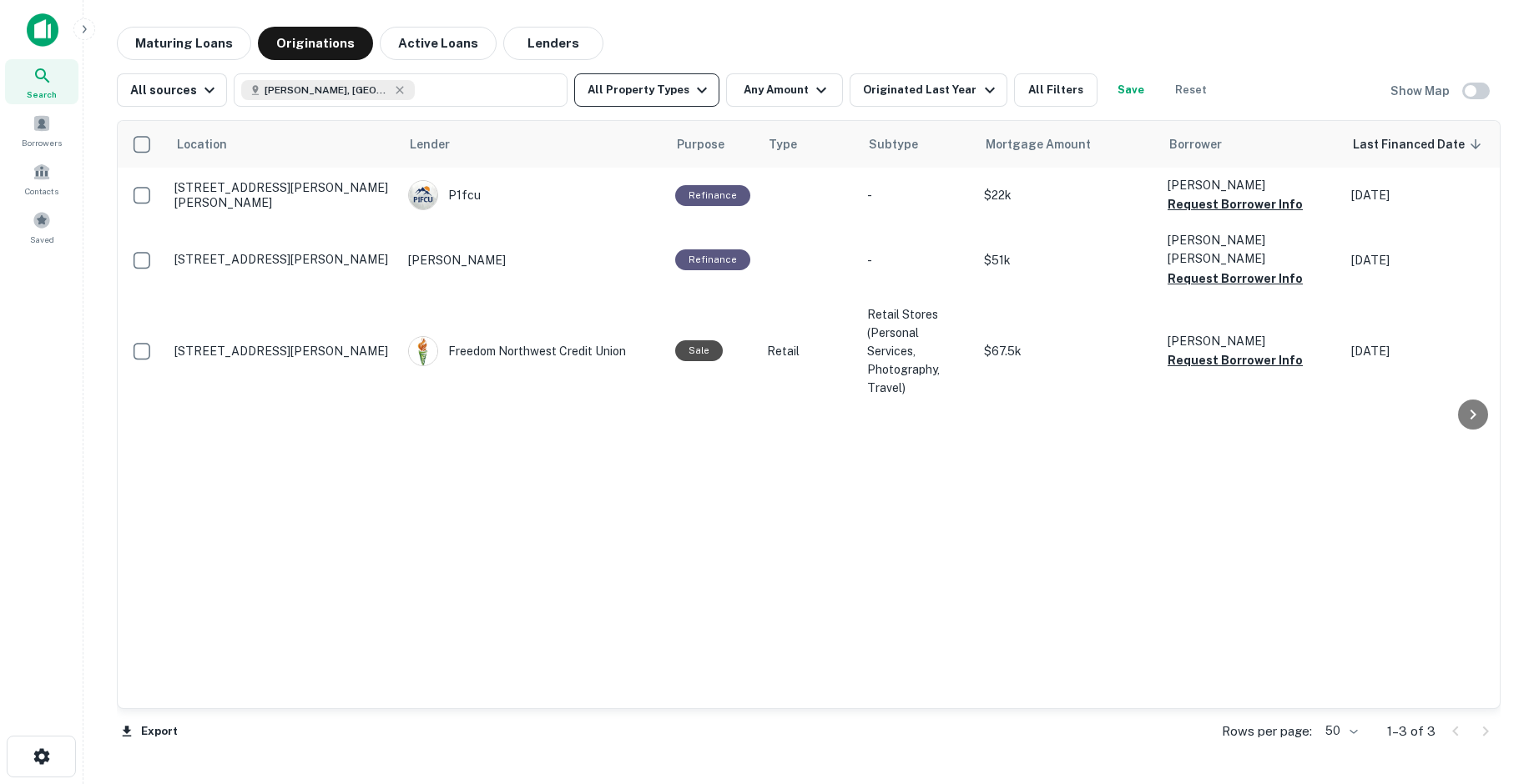
click at [693, 86] on icon "button" at bounding box center [701, 90] width 20 height 20
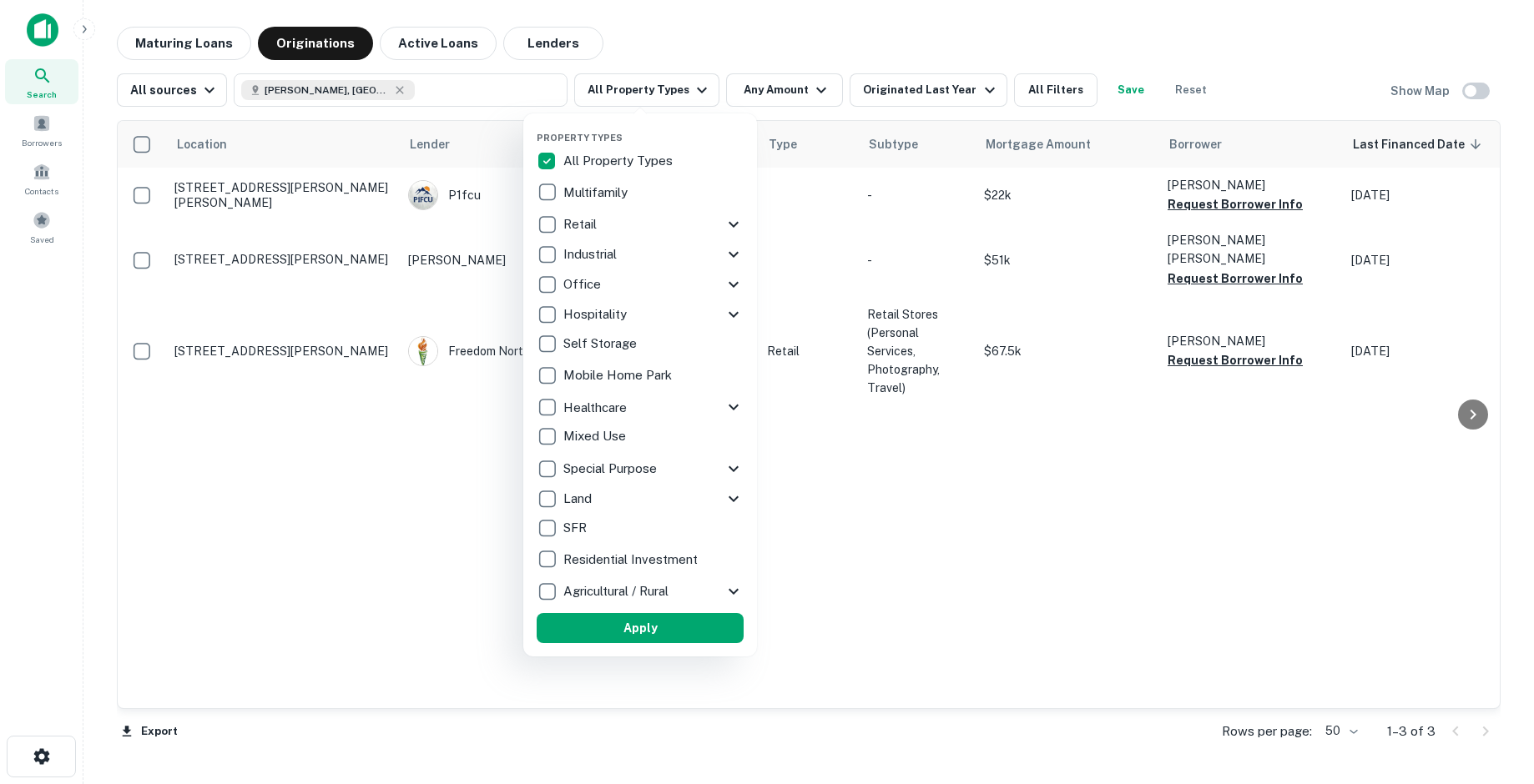
click at [868, 408] on div at bounding box center [767, 392] width 1534 height 784
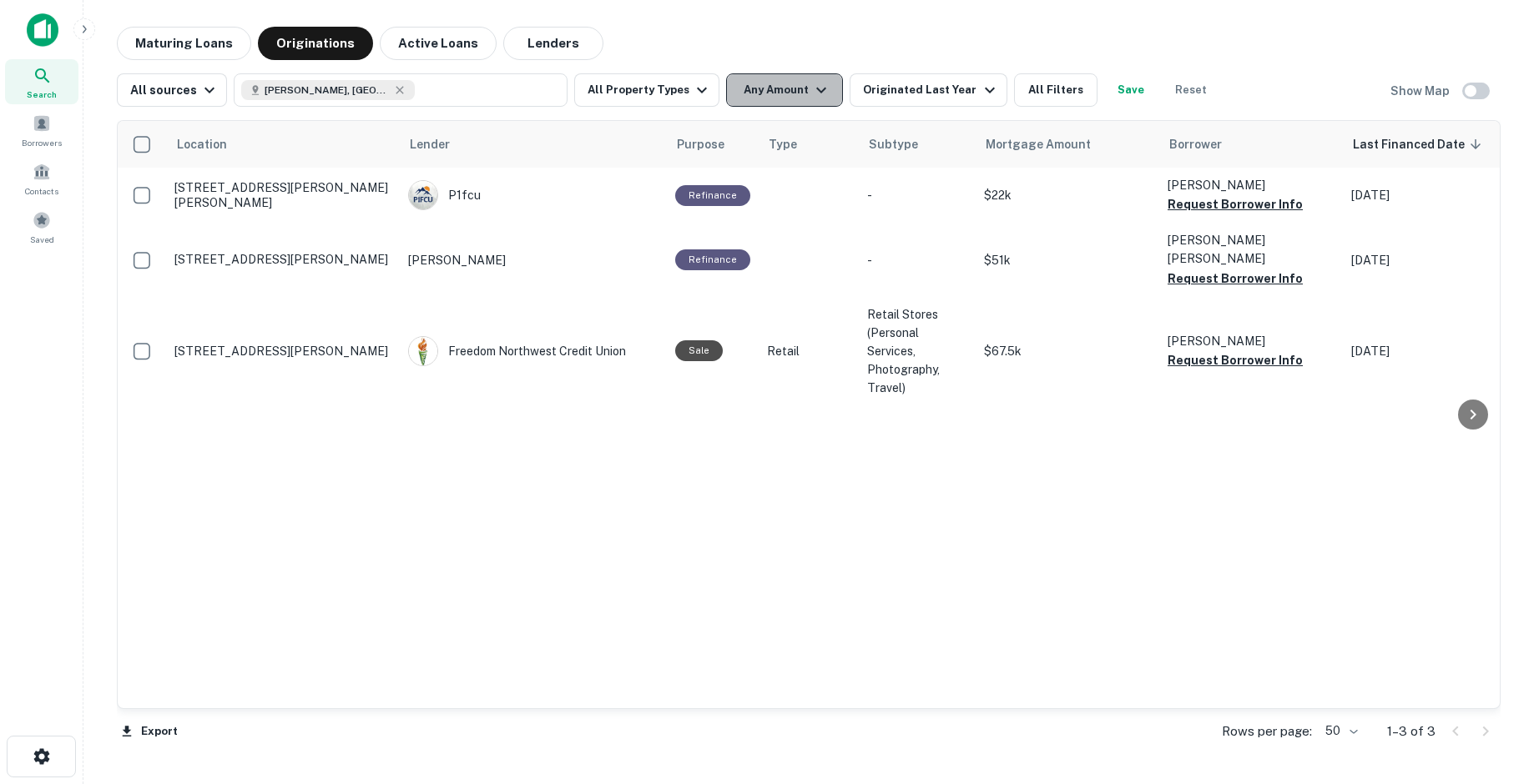
click at [817, 94] on icon "button" at bounding box center [820, 90] width 20 height 20
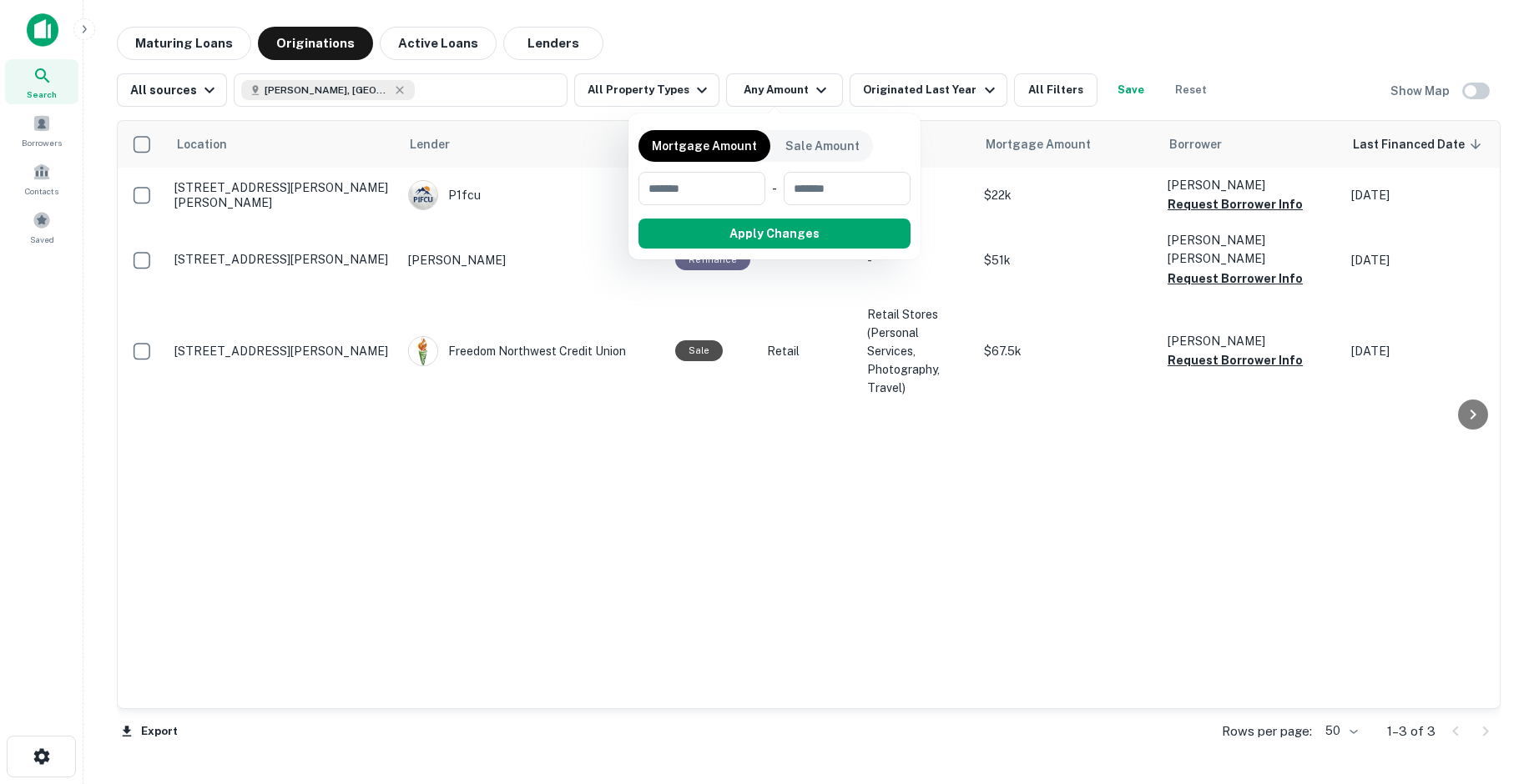
click at [1039, 89] on div at bounding box center [767, 392] width 1534 height 784
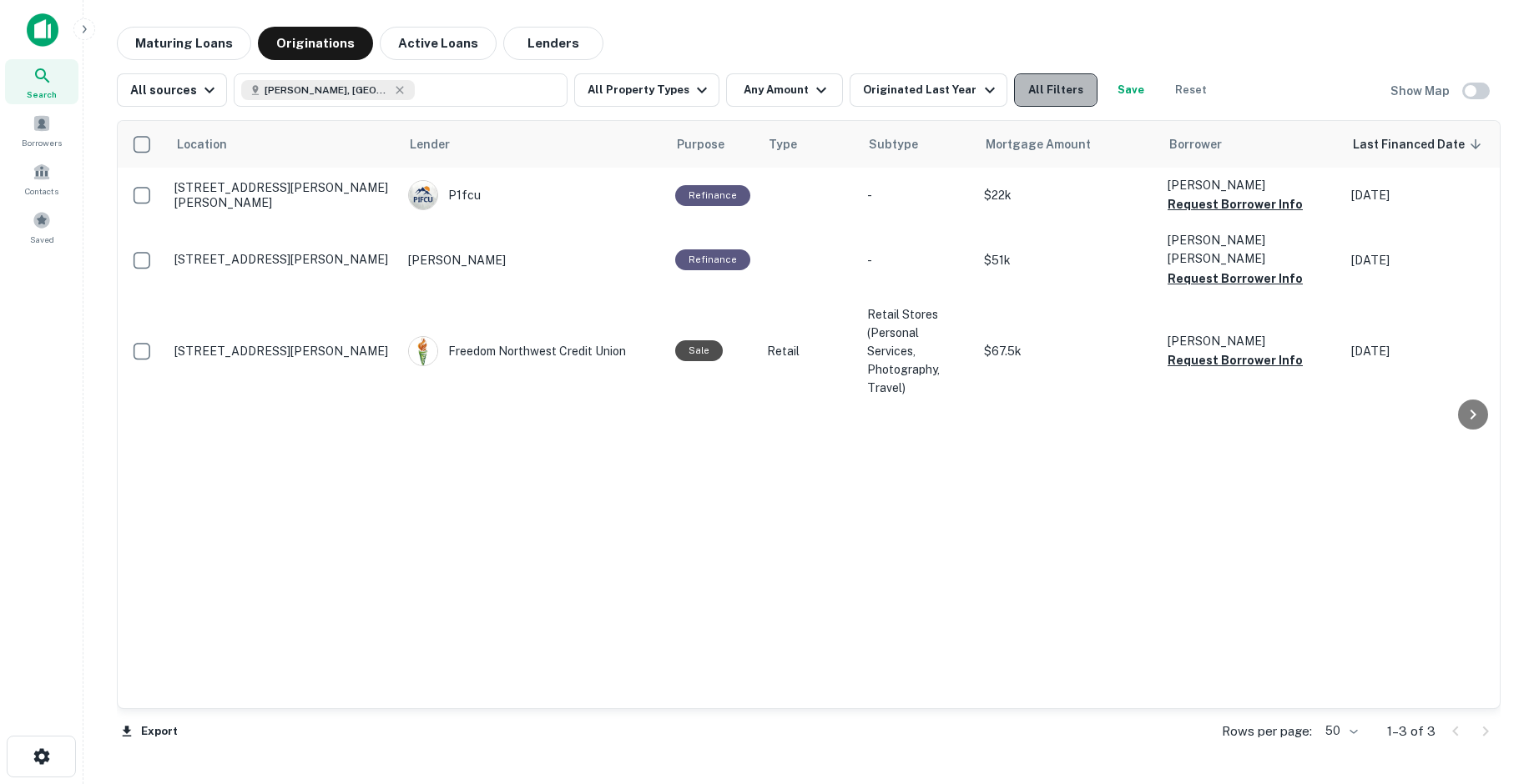
click at [1039, 93] on button "All Filters" at bounding box center [1055, 90] width 83 height 33
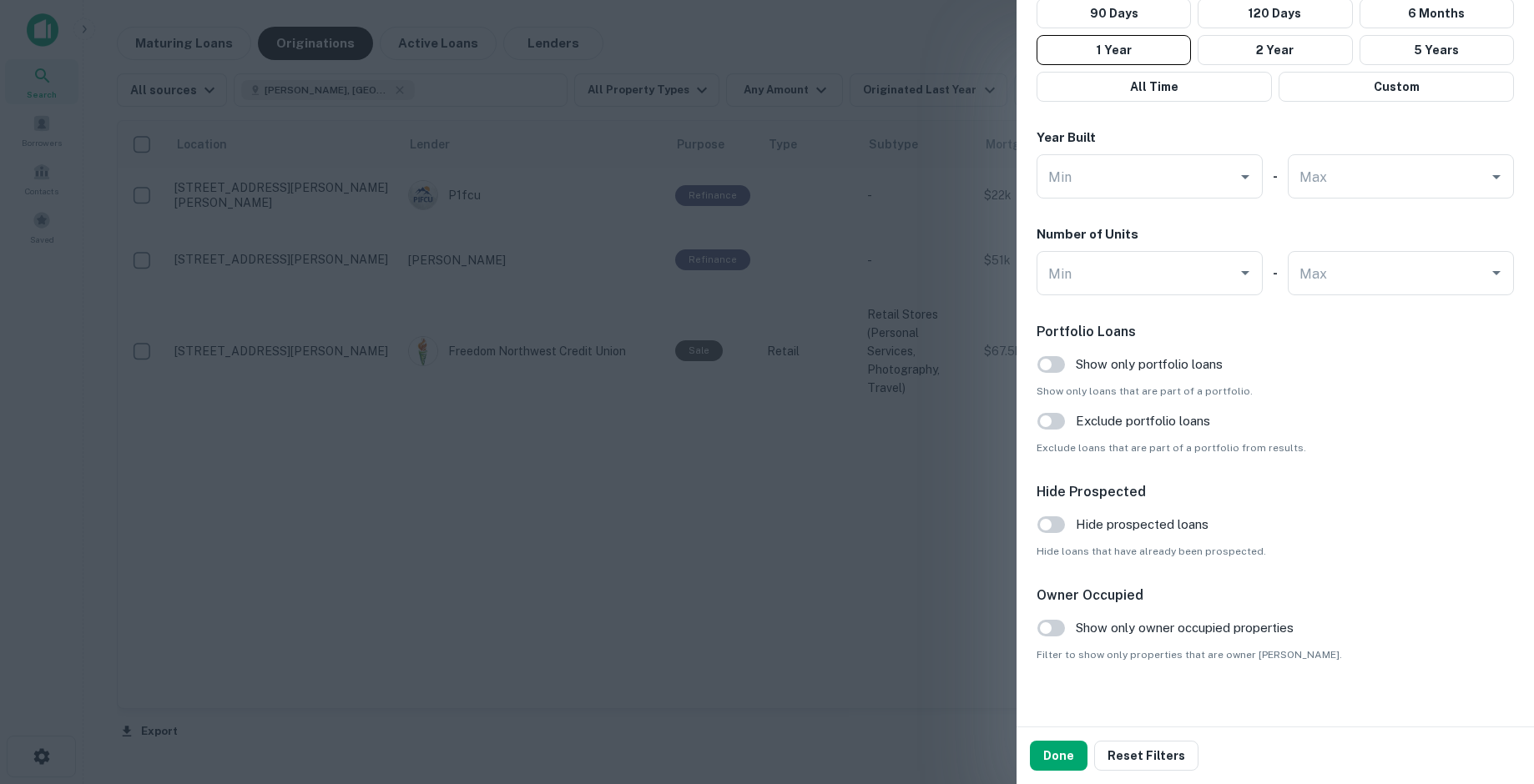
scroll to position [1460, 0]
